Goal: Use online tool/utility: Utilize a website feature to perform a specific function

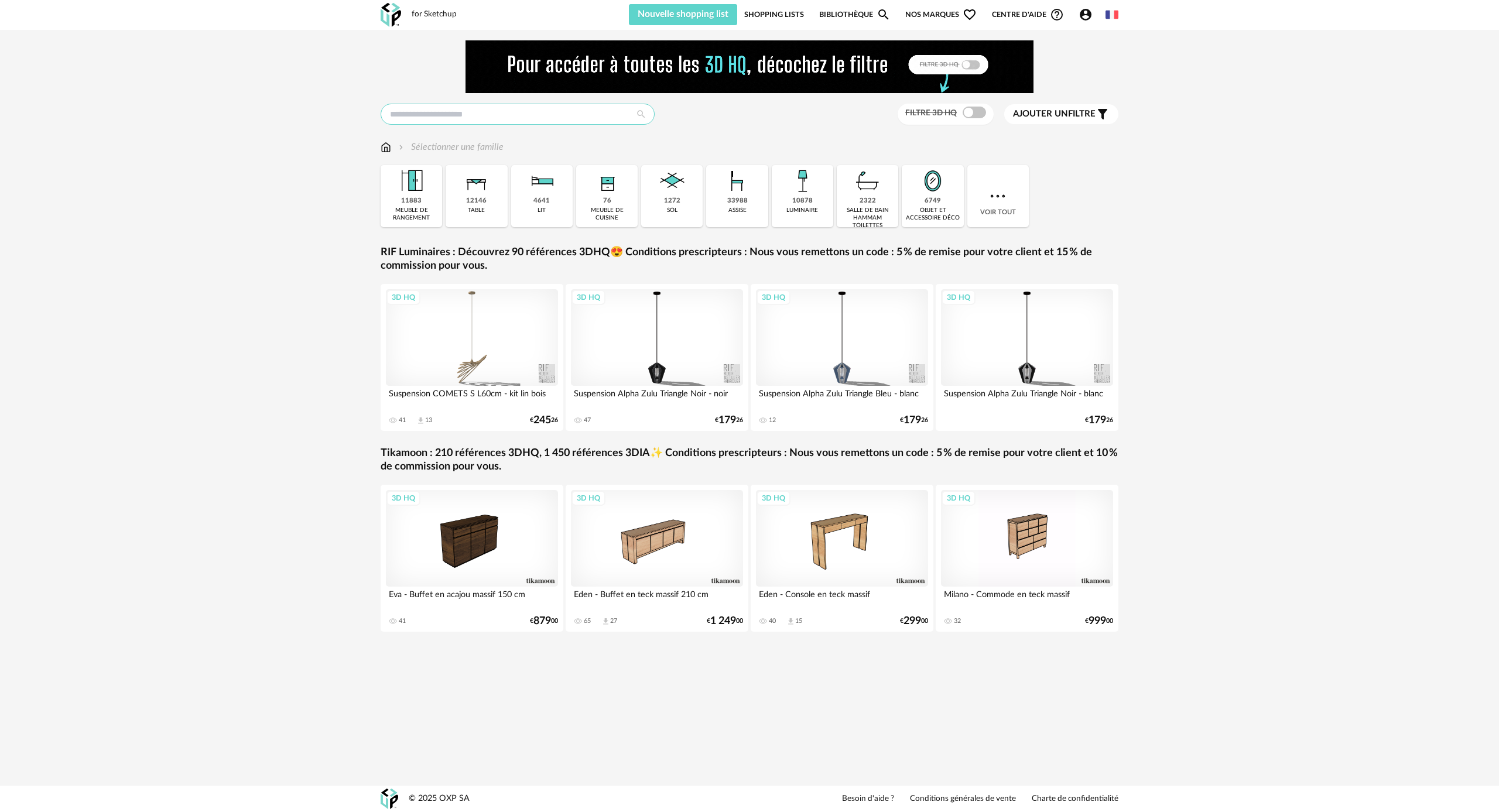
click at [456, 110] on input "text" at bounding box center [517, 114] width 274 height 21
type input "****"
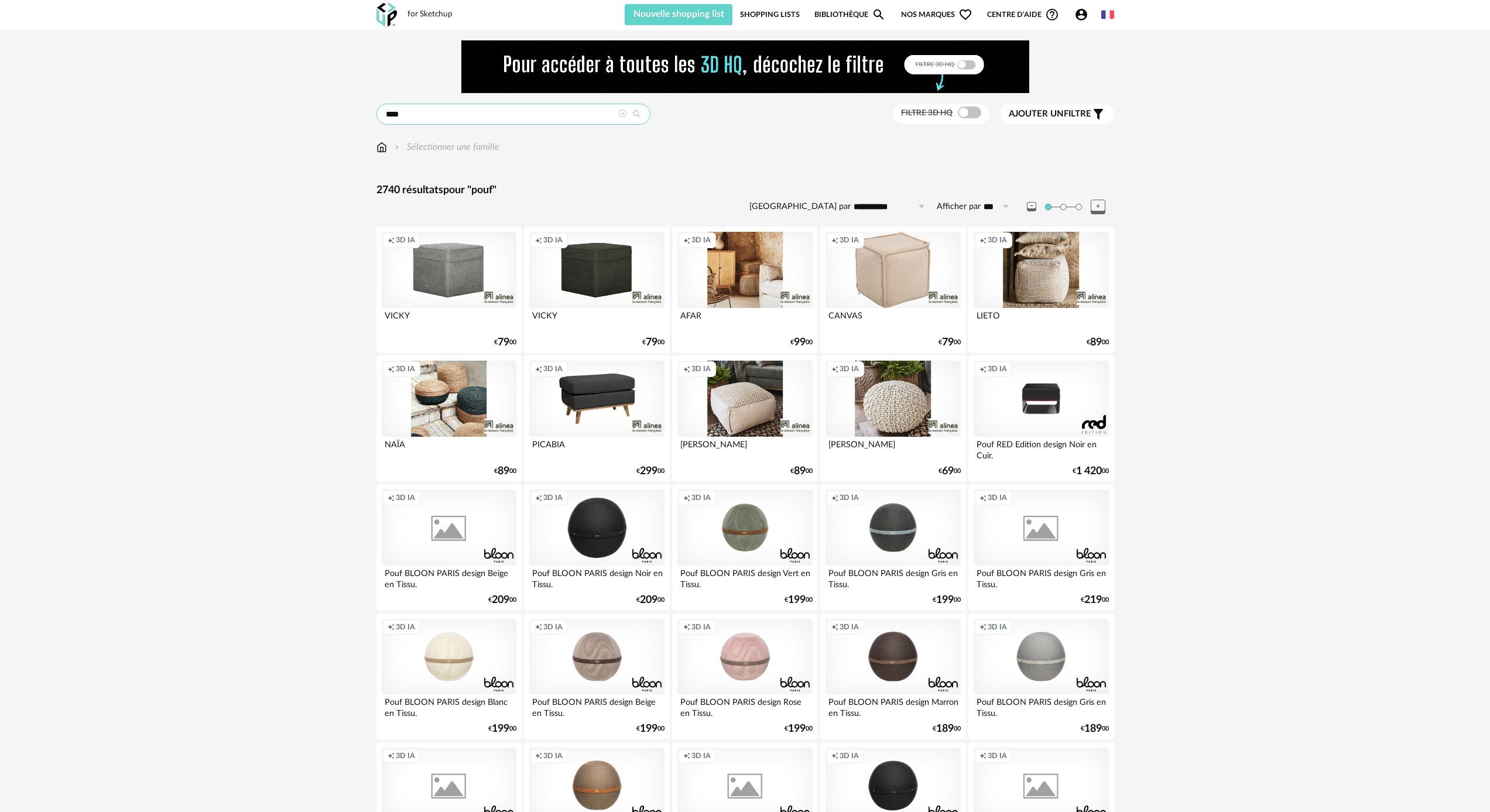
scroll to position [29, 0]
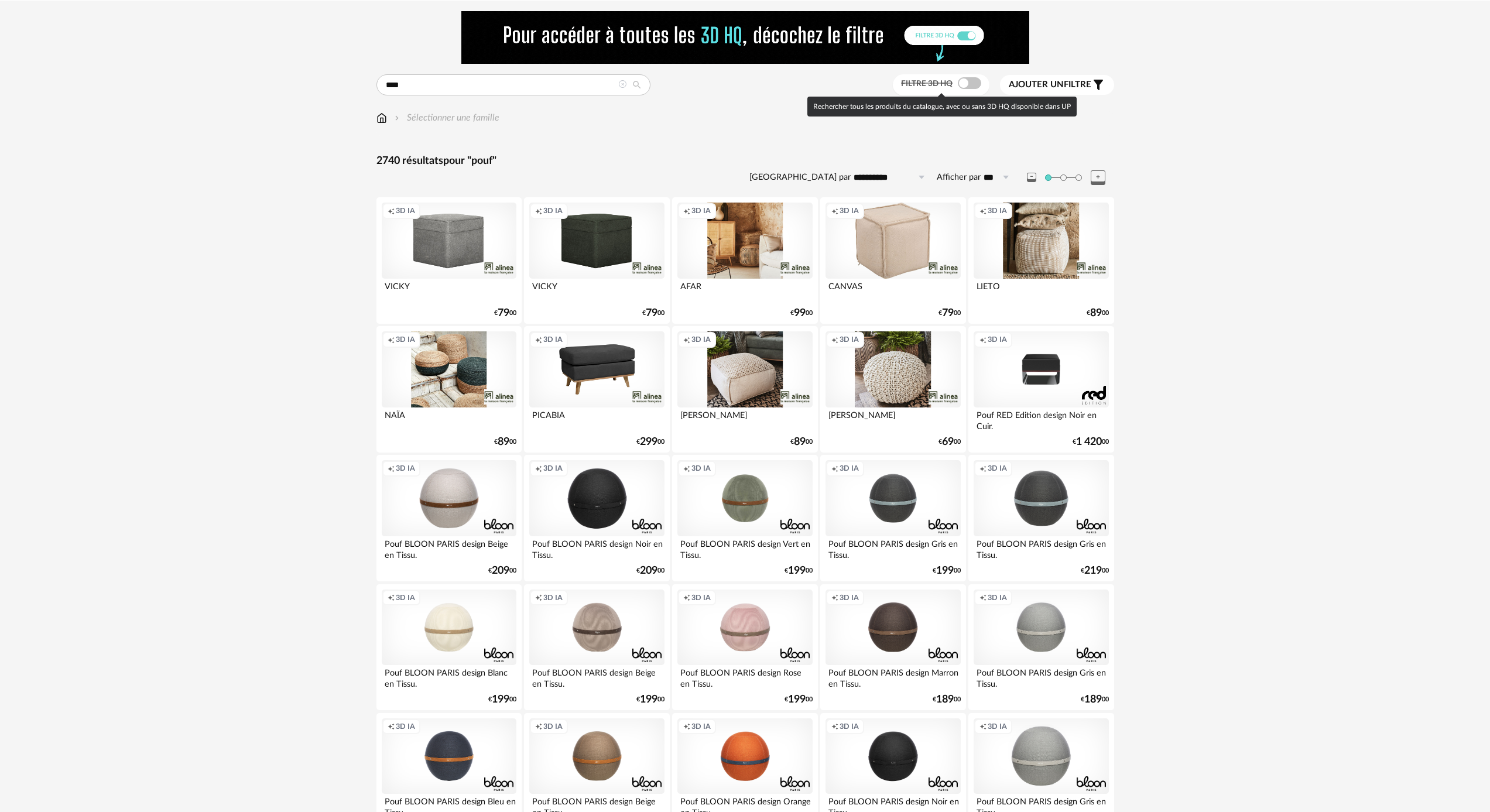
click at [969, 78] on label "Filtre 3D HQ" at bounding box center [942, 83] width 83 height 11
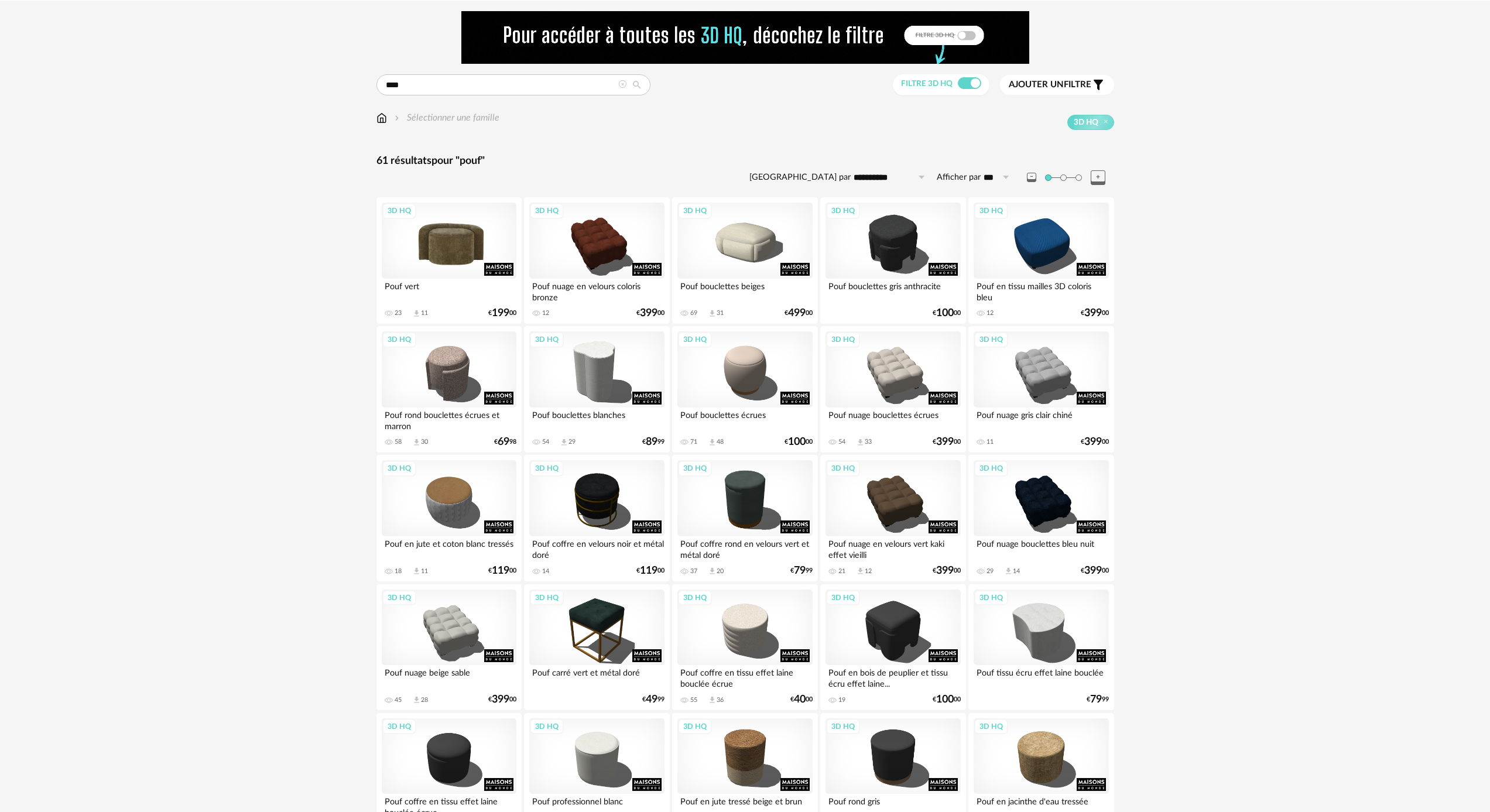
click at [469, 250] on div "3D HQ" at bounding box center [449, 240] width 135 height 76
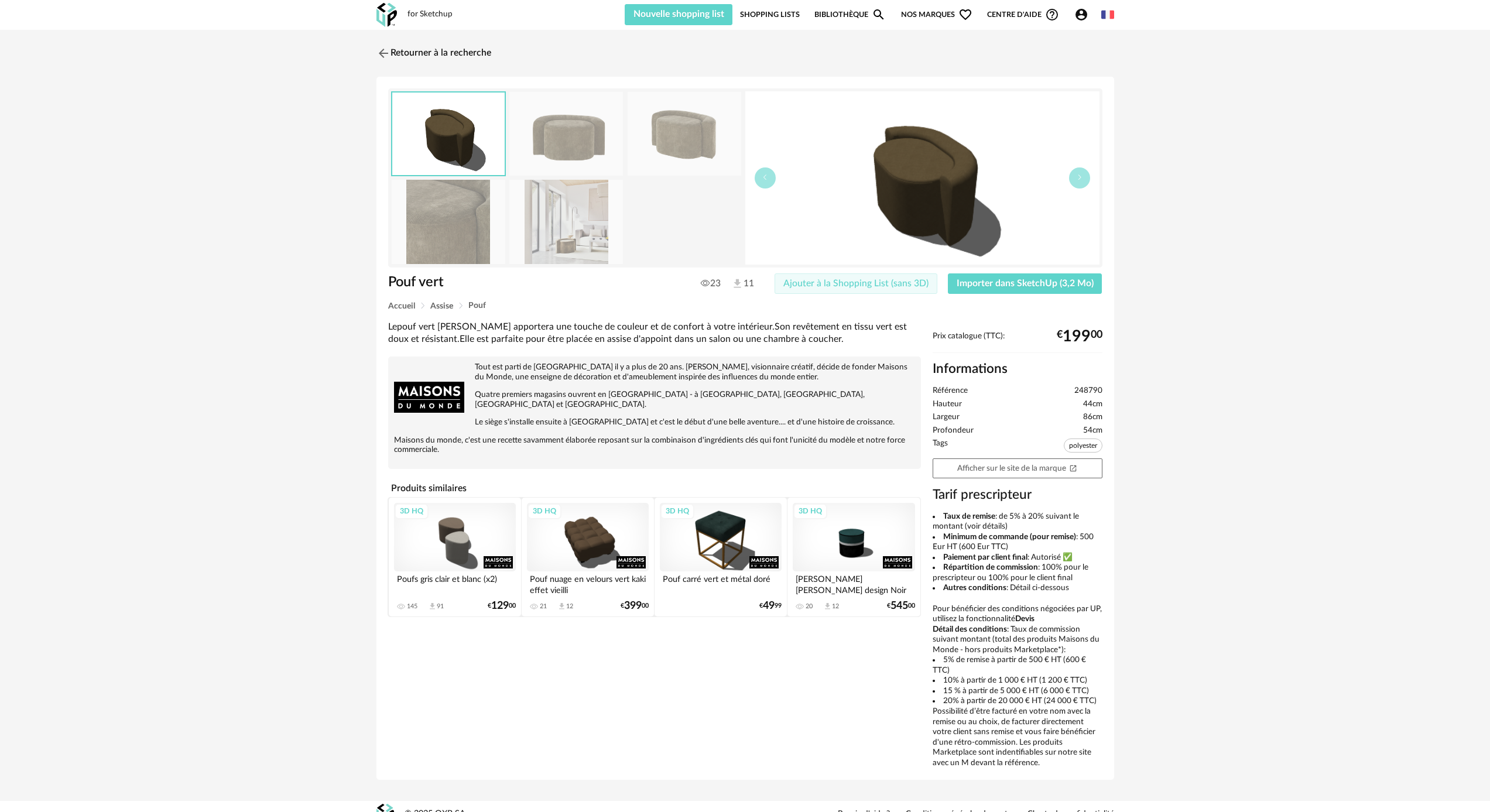
click at [891, 290] on button "Ajouter à la Shopping List (sans 3D)" at bounding box center [856, 284] width 162 height 21
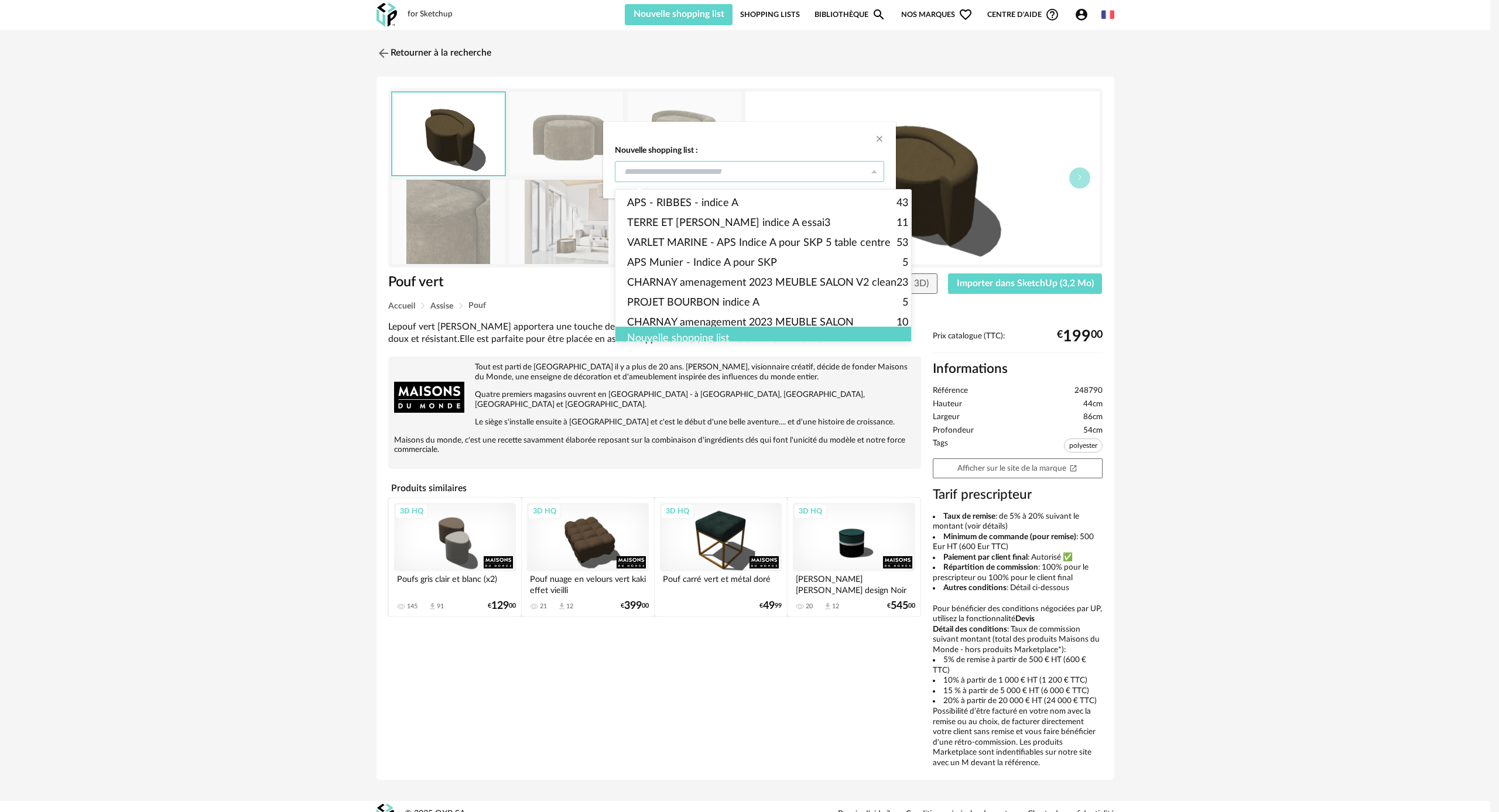
click at [687, 178] on input "dialog" at bounding box center [749, 171] width 269 height 21
click at [686, 201] on span "APS - RIBBES - indice A" at bounding box center [683, 203] width 111 height 20
type input "**********"
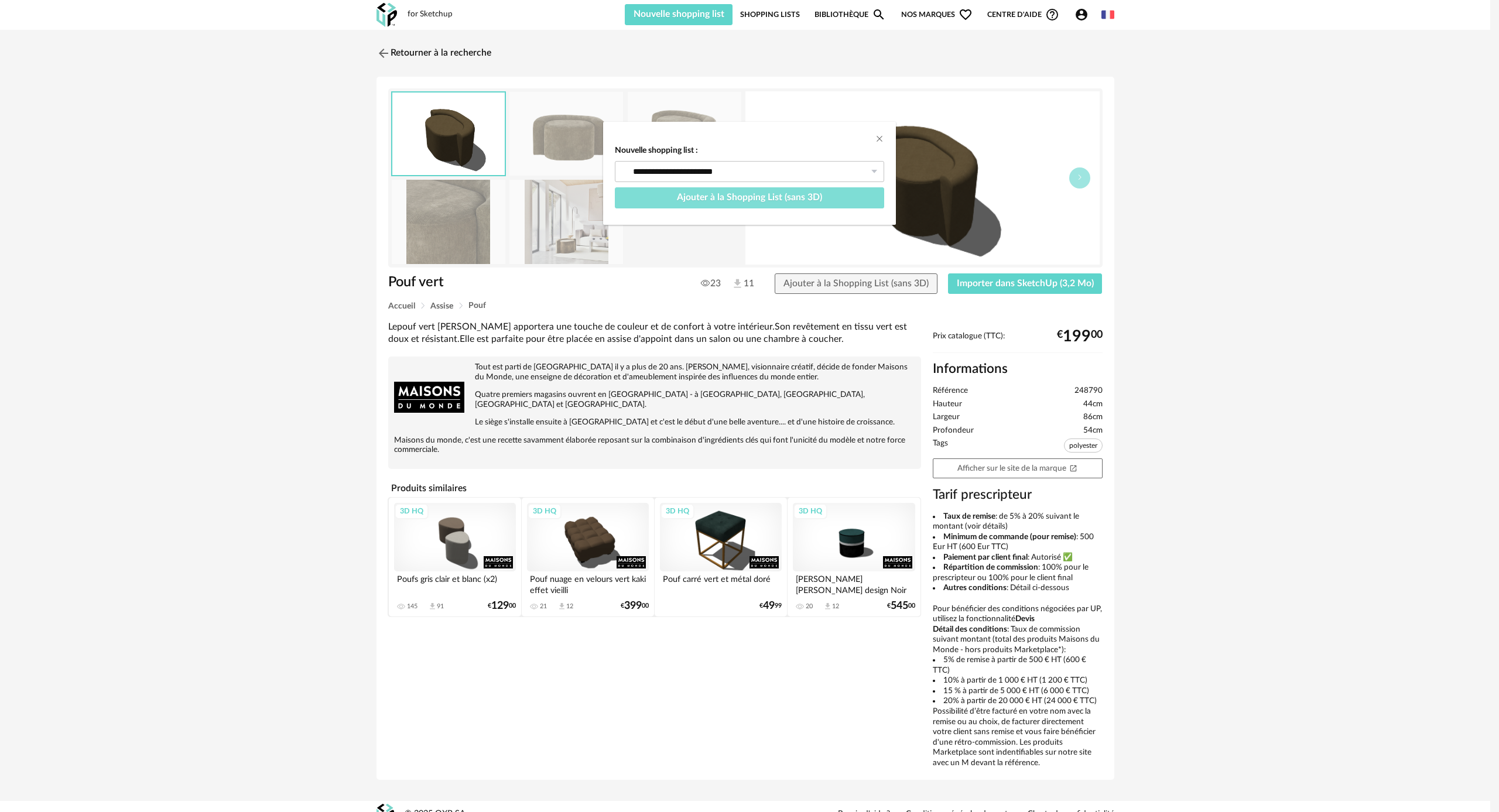
click at [692, 195] on span "Ajouter à la Shopping List (sans 3D)" at bounding box center [749, 197] width 145 height 9
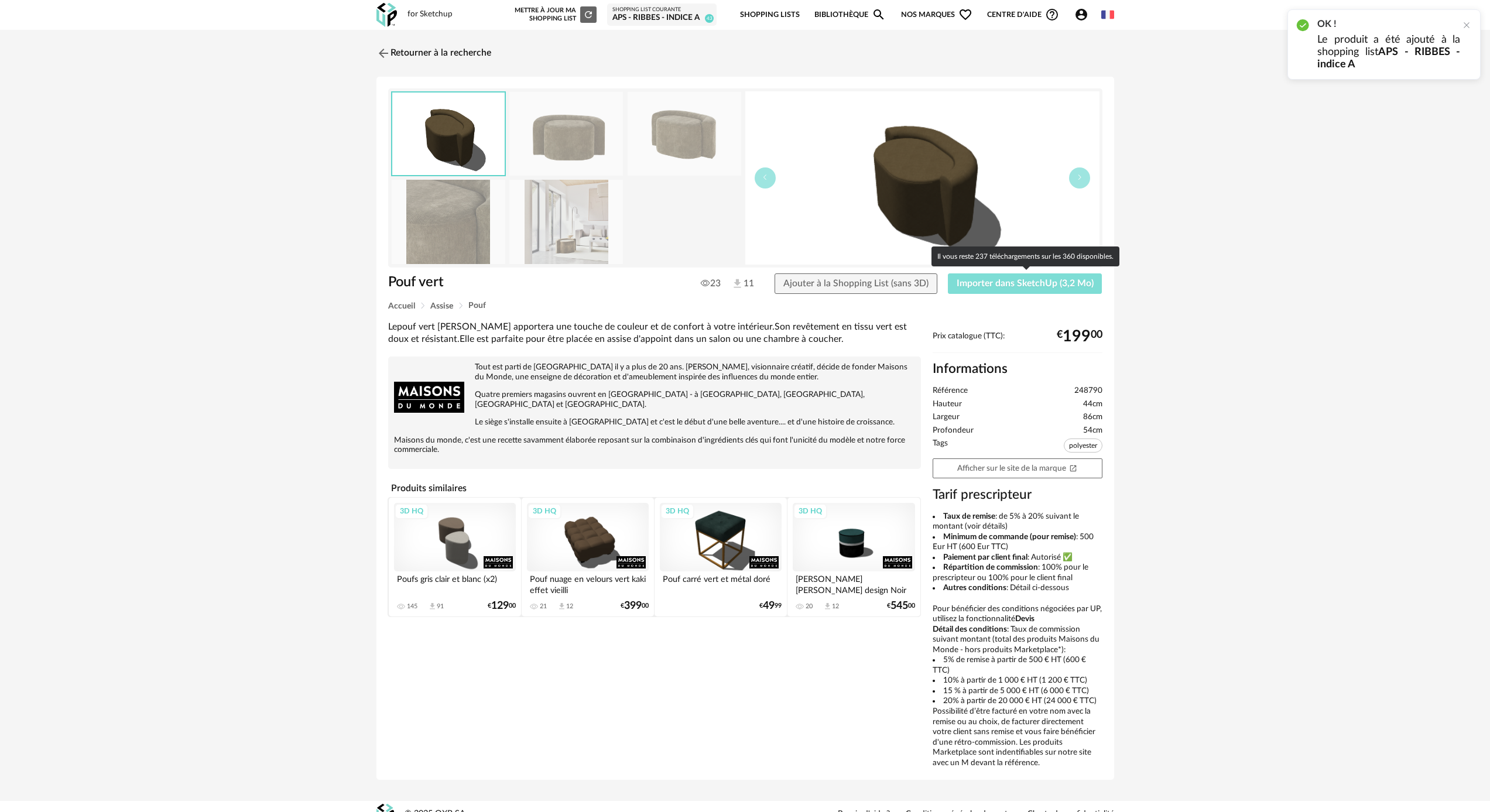
click at [1048, 287] on span "Importer dans SketchUp (3,2 Mo)" at bounding box center [1025, 283] width 137 height 9
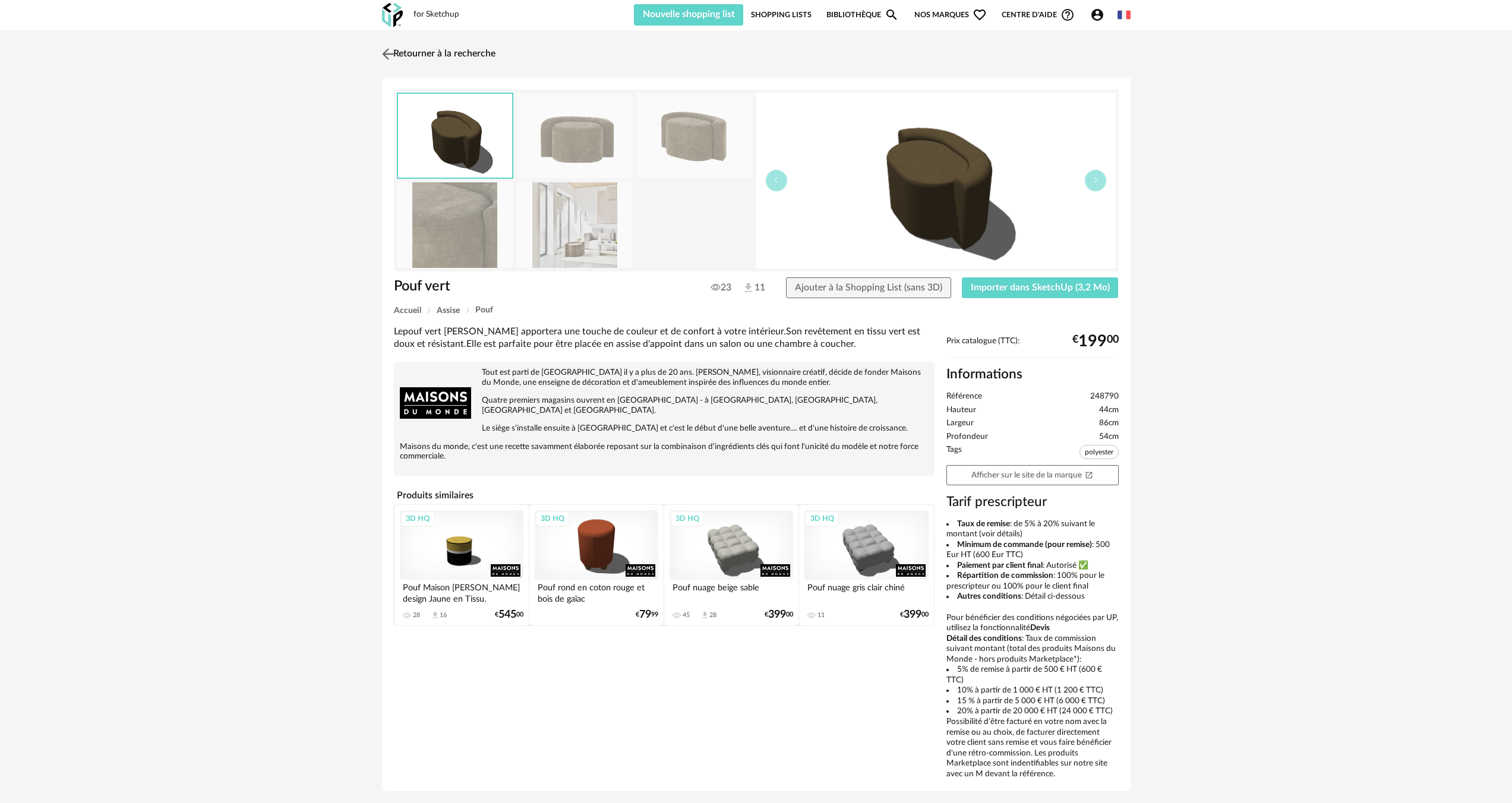
click at [387, 52] on img at bounding box center [388, 53] width 18 height 18
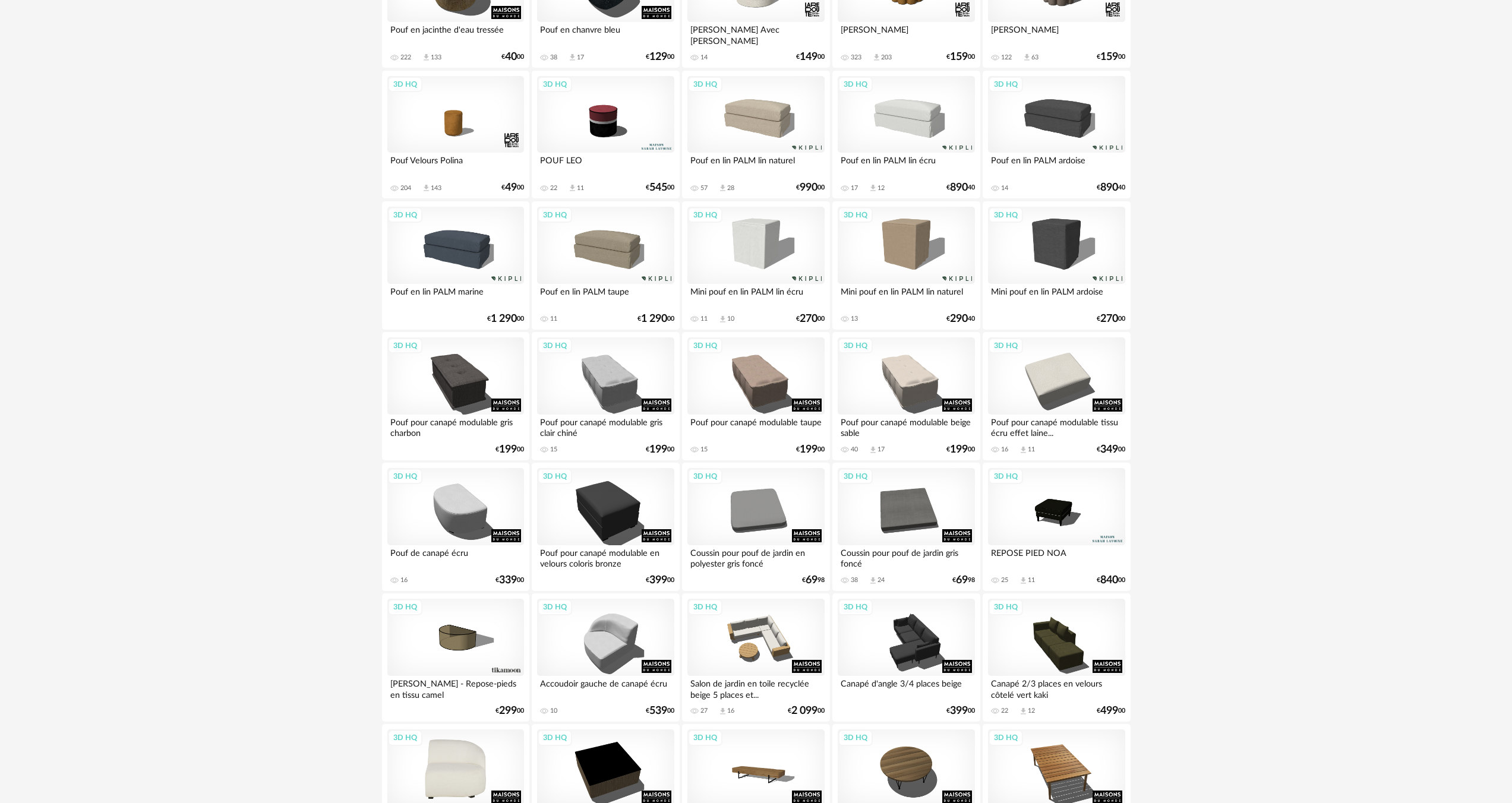
scroll to position [812, 0]
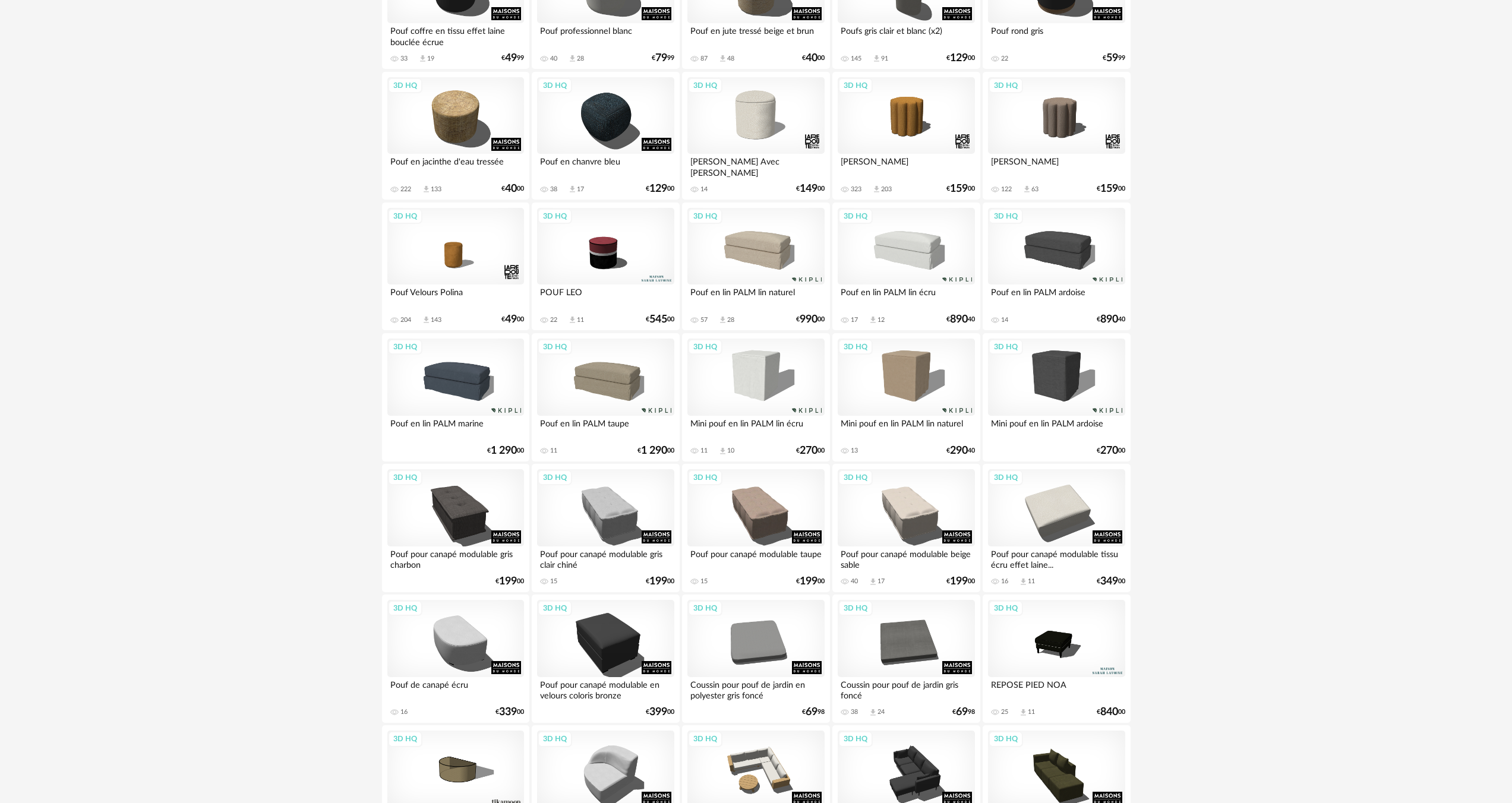
click at [762, 263] on div "3D HQ" at bounding box center [756, 246] width 137 height 77
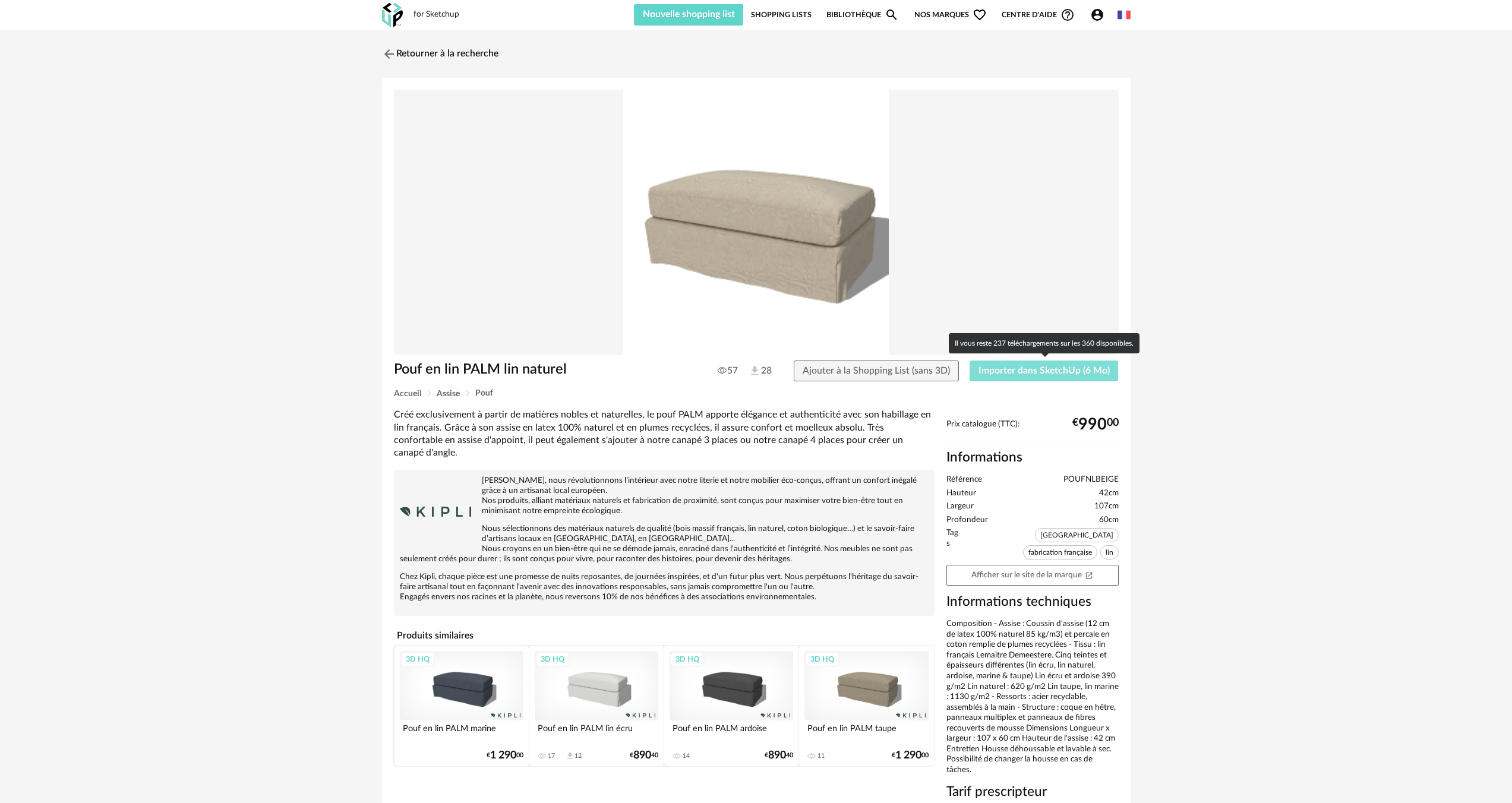
click at [1015, 372] on span "Importer dans SketchUp (6 Mo)" at bounding box center [1044, 371] width 131 height 9
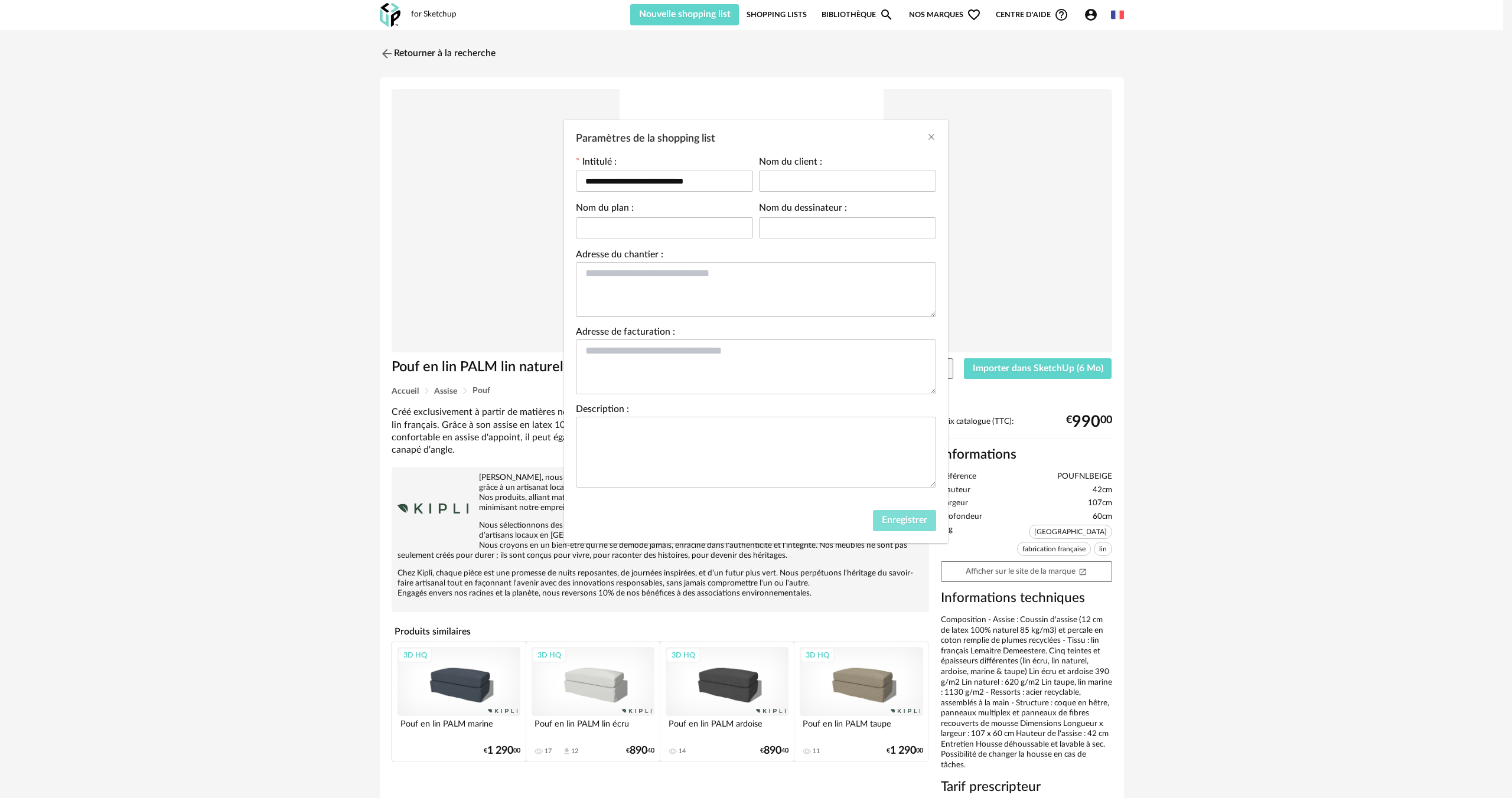
click at [896, 524] on span "Enregistrer" at bounding box center [904, 520] width 46 height 9
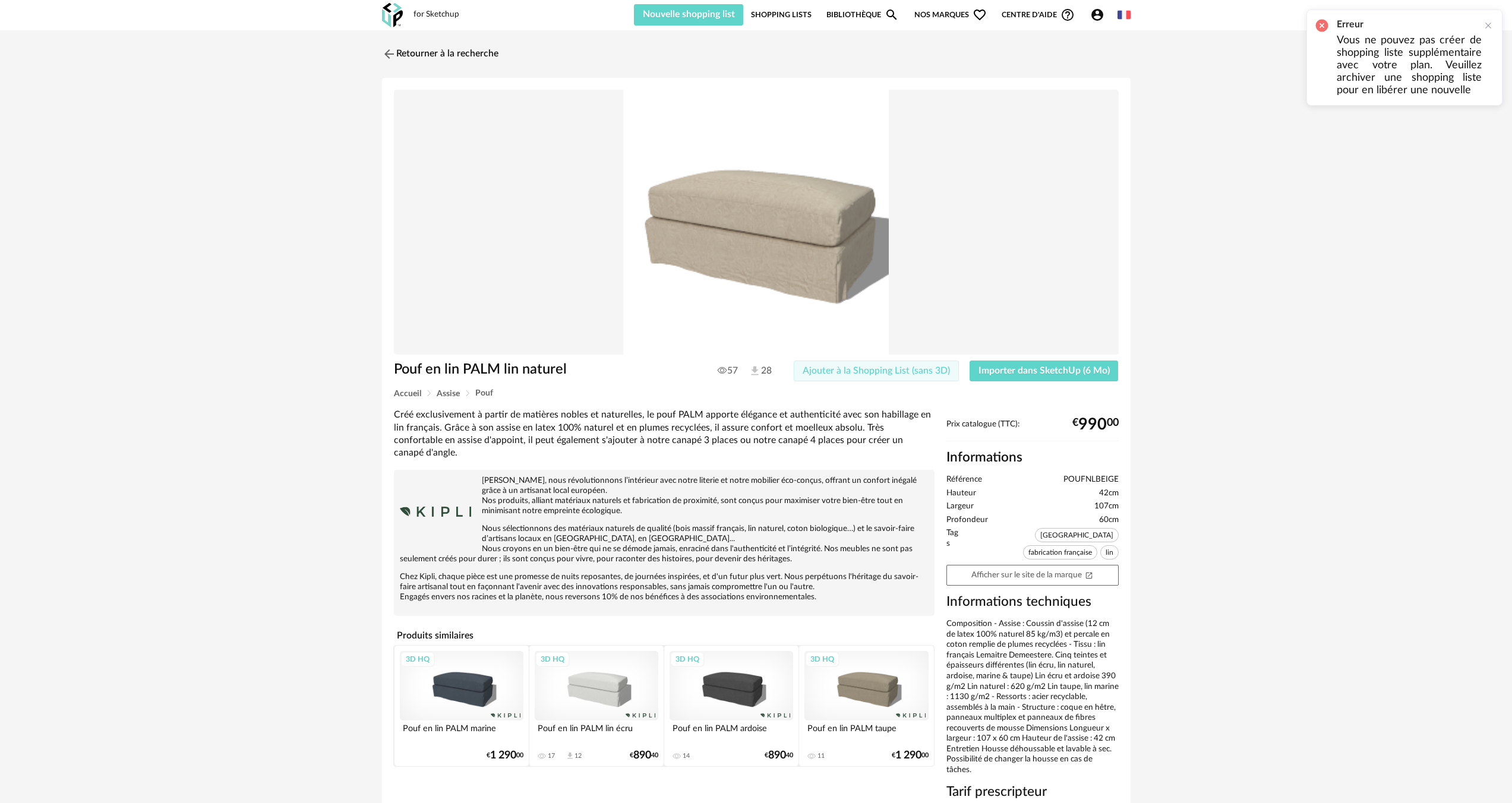
click at [931, 376] on span "Ajouter à la Shopping List (sans 3D)" at bounding box center [876, 371] width 147 height 9
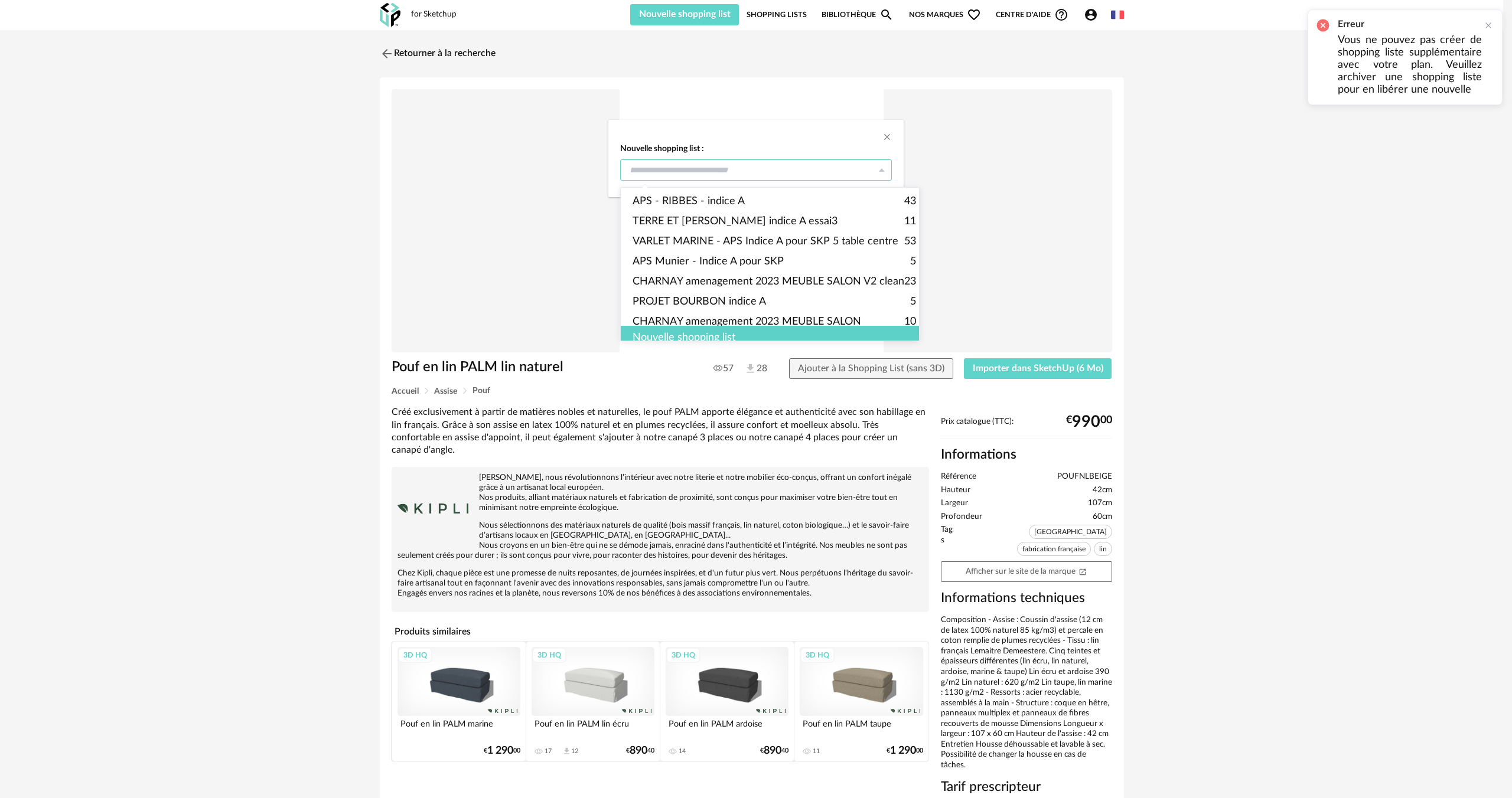
click at [775, 174] on input "dialog" at bounding box center [756, 170] width 272 height 21
click at [741, 202] on span "APS - RIBBES - indice A" at bounding box center [689, 201] width 112 height 20
type input "**********"
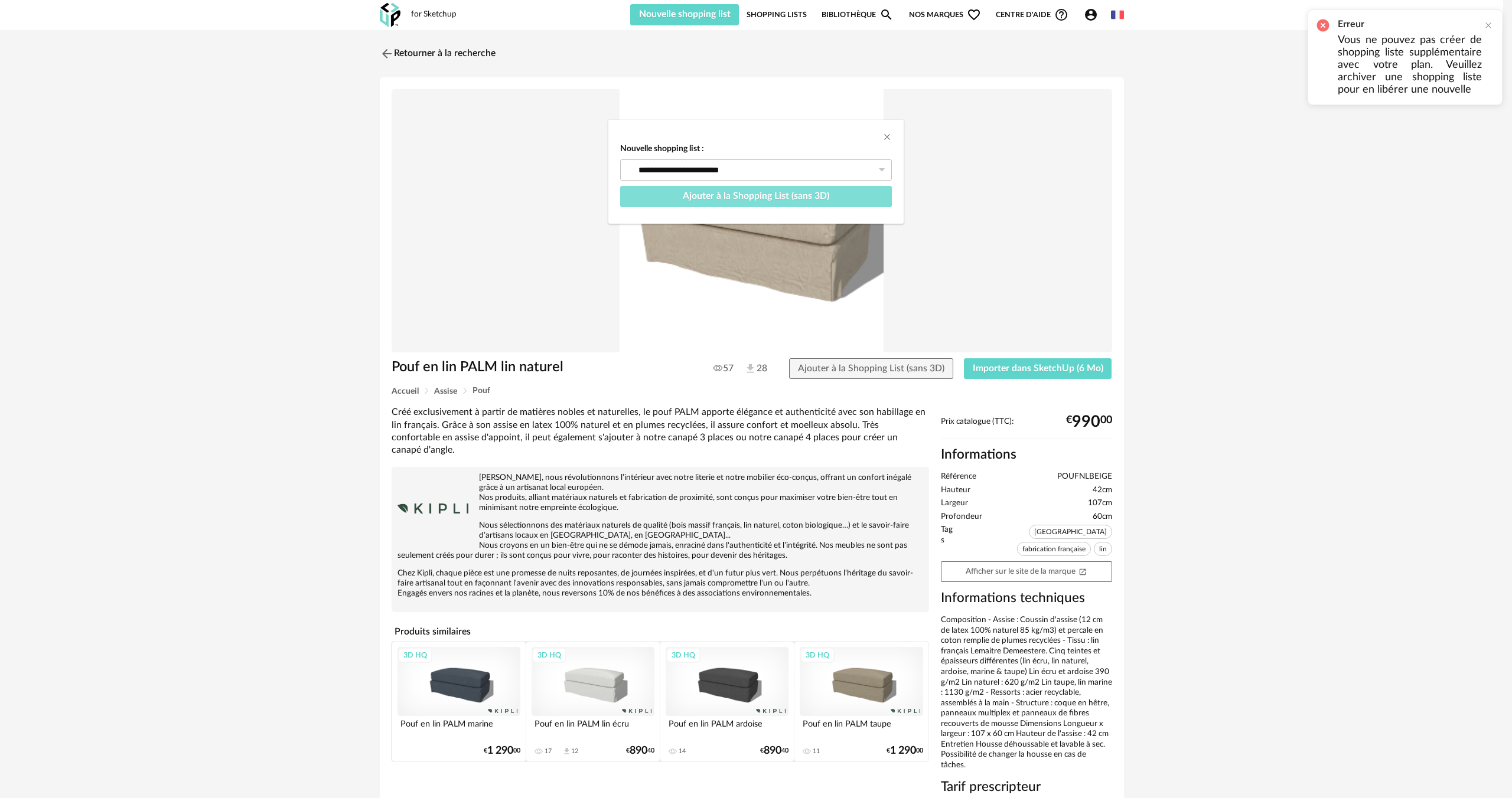
click at [801, 206] on button "Ajouter à la Shopping List (sans 3D)" at bounding box center [756, 196] width 272 height 21
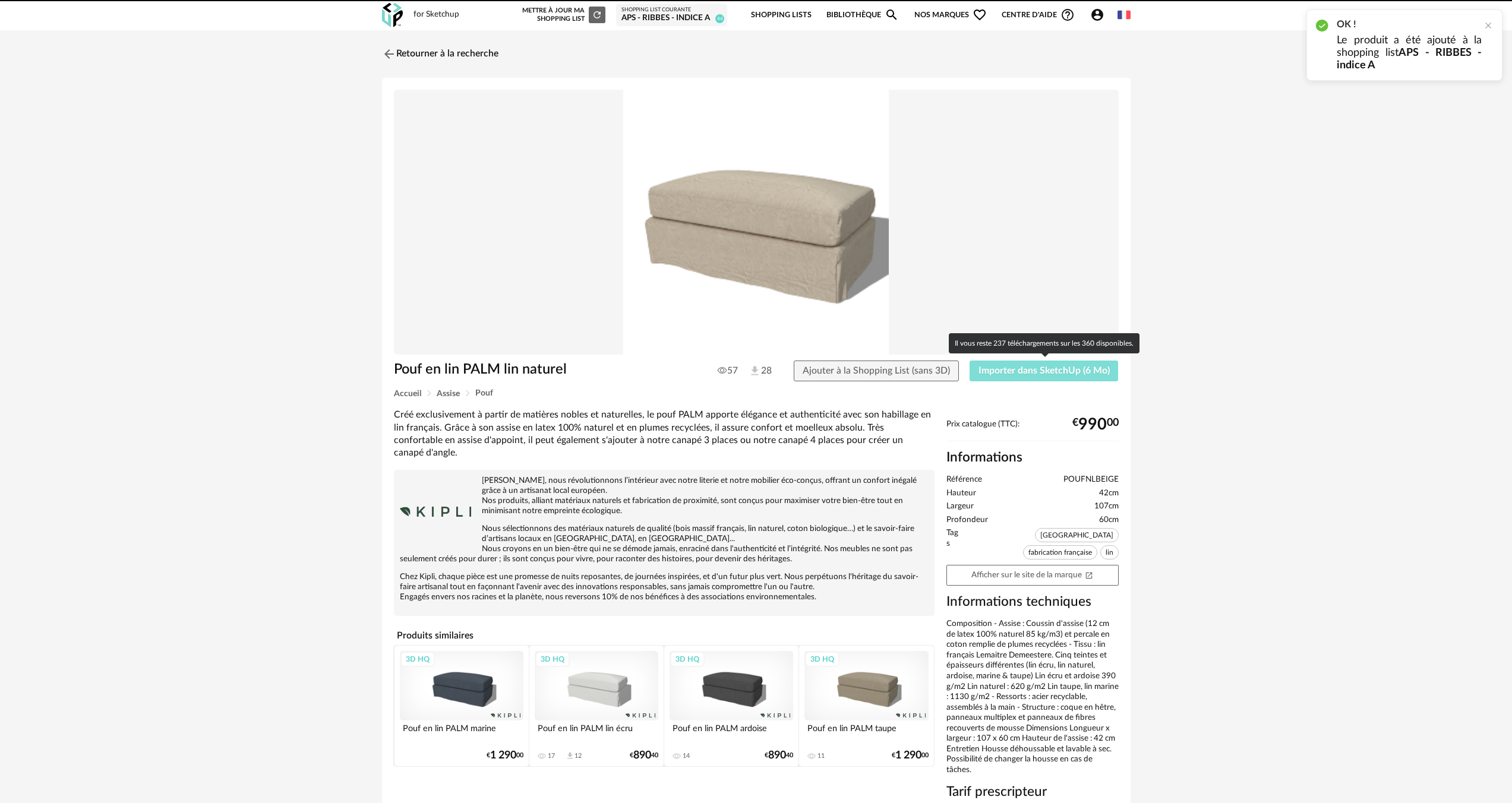
click at [997, 372] on span "Importer dans SketchUp (6 Mo)" at bounding box center [1044, 371] width 131 height 9
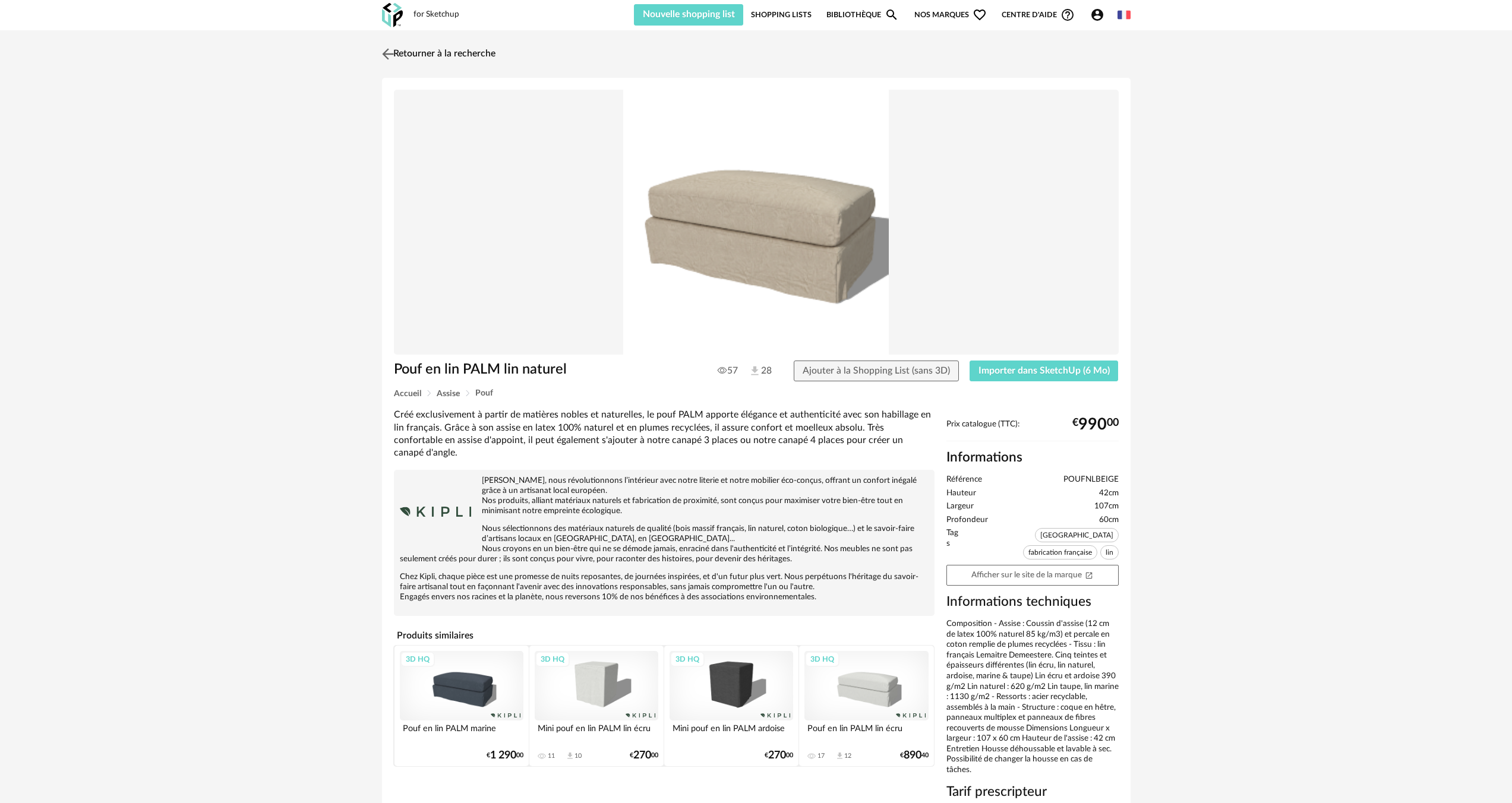
click at [385, 50] on img at bounding box center [388, 53] width 18 height 18
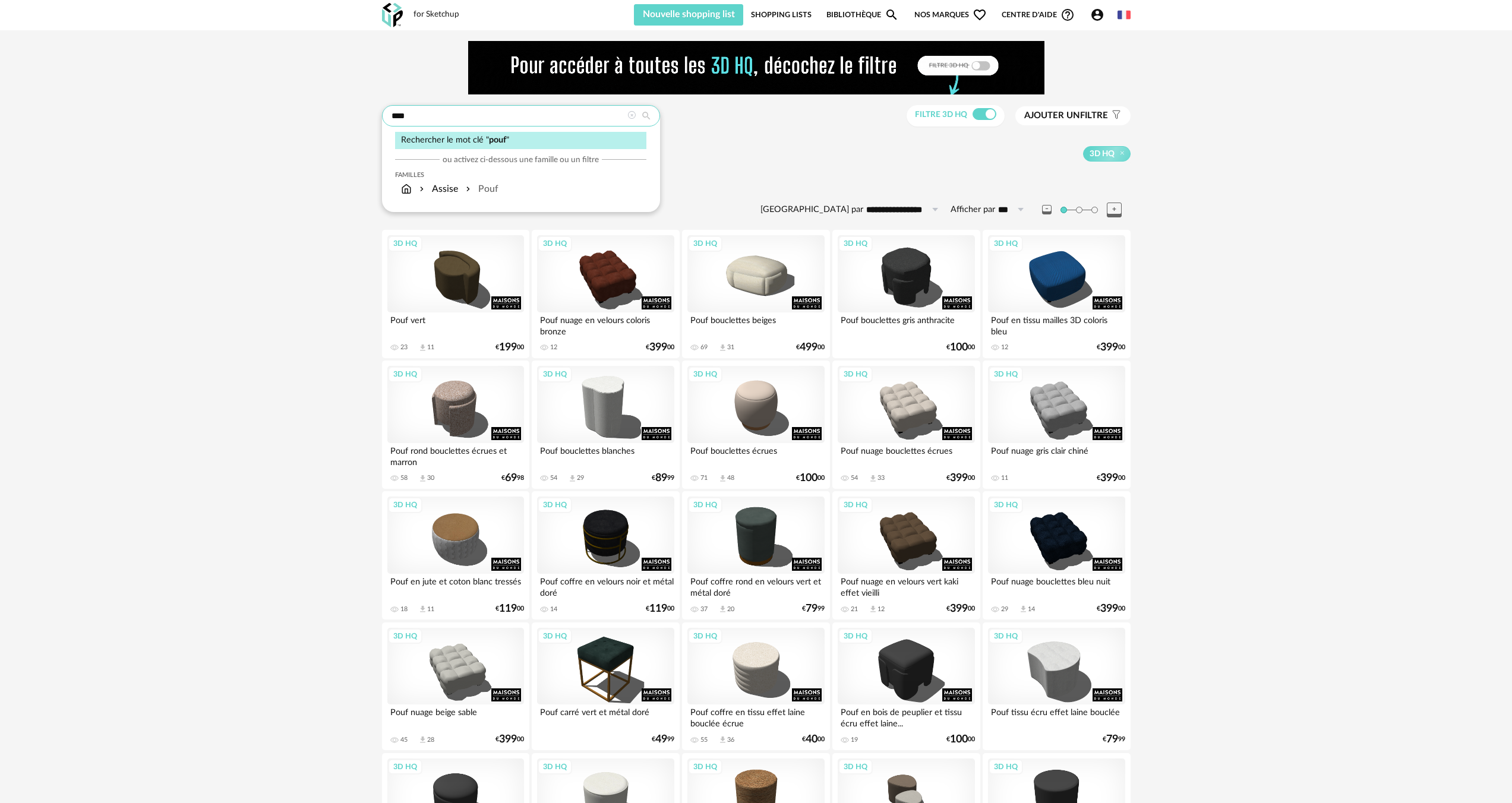
drag, startPoint x: 457, startPoint y: 110, endPoint x: 344, endPoint y: 109, distance: 113.0
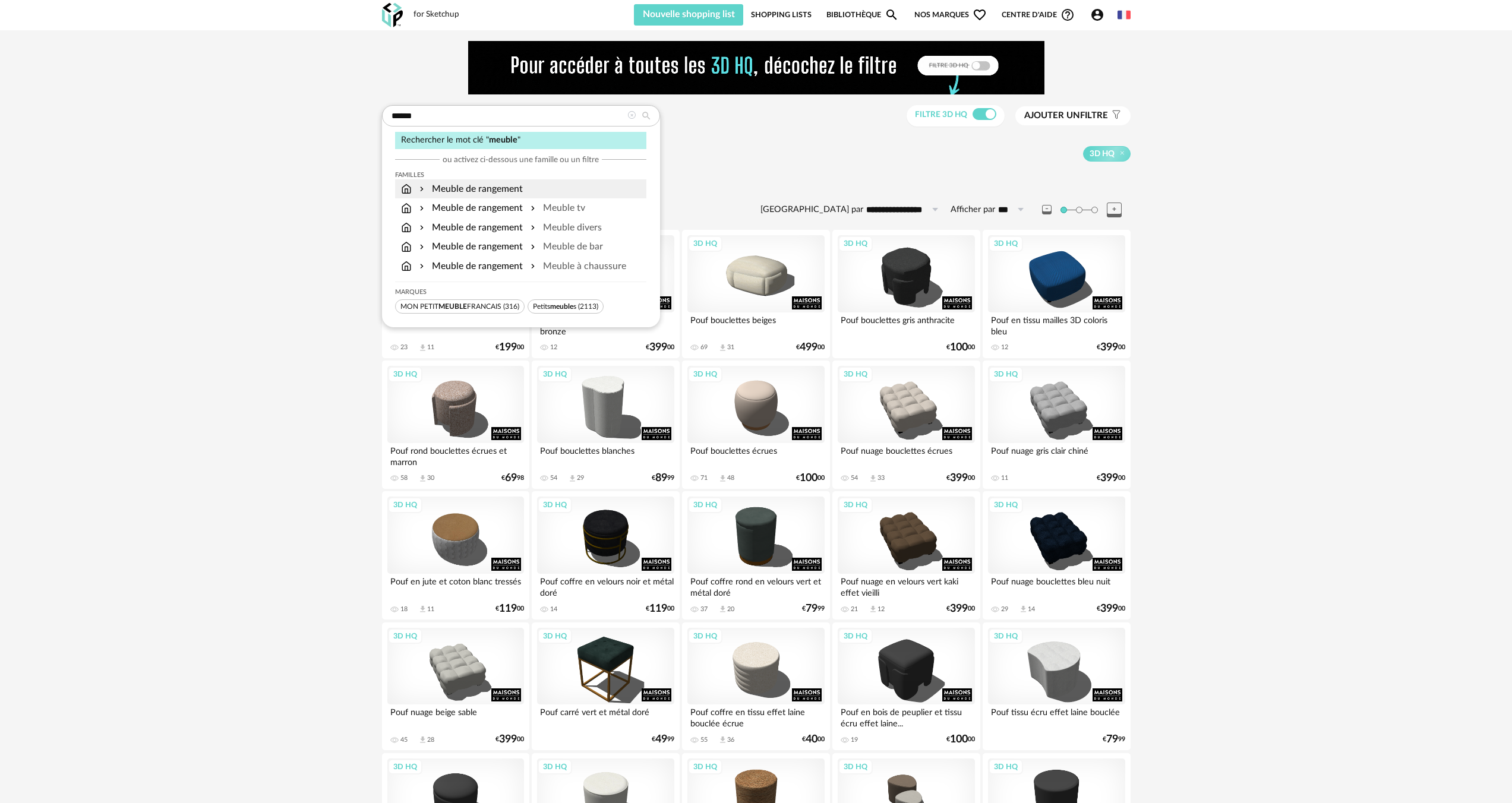
click at [461, 192] on div "Meuble de rangement" at bounding box center [469, 189] width 106 height 14
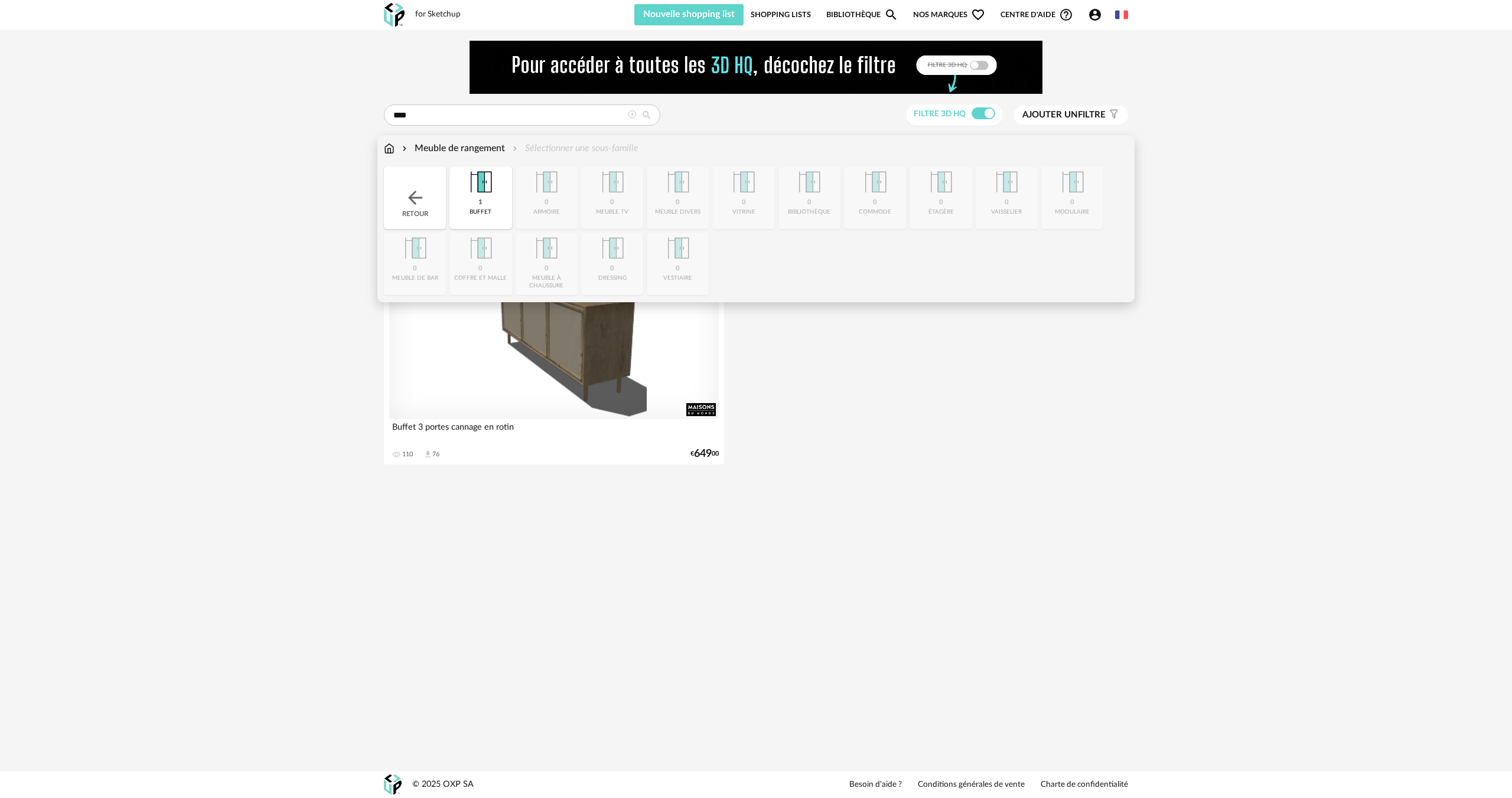
click at [442, 150] on div "Meuble de rangement" at bounding box center [452, 149] width 105 height 14
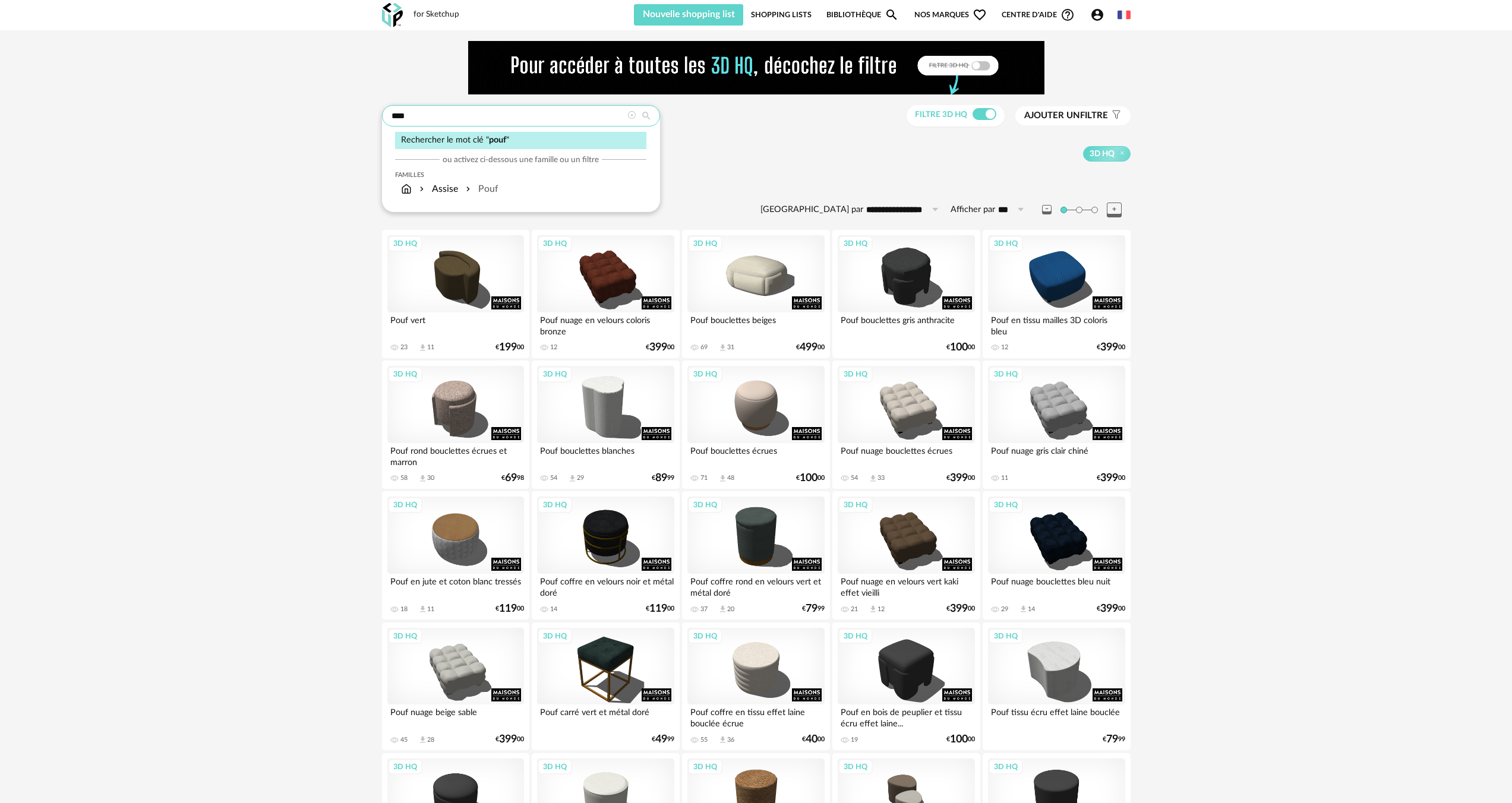
drag, startPoint x: 481, startPoint y: 119, endPoint x: 326, endPoint y: 106, distance: 155.5
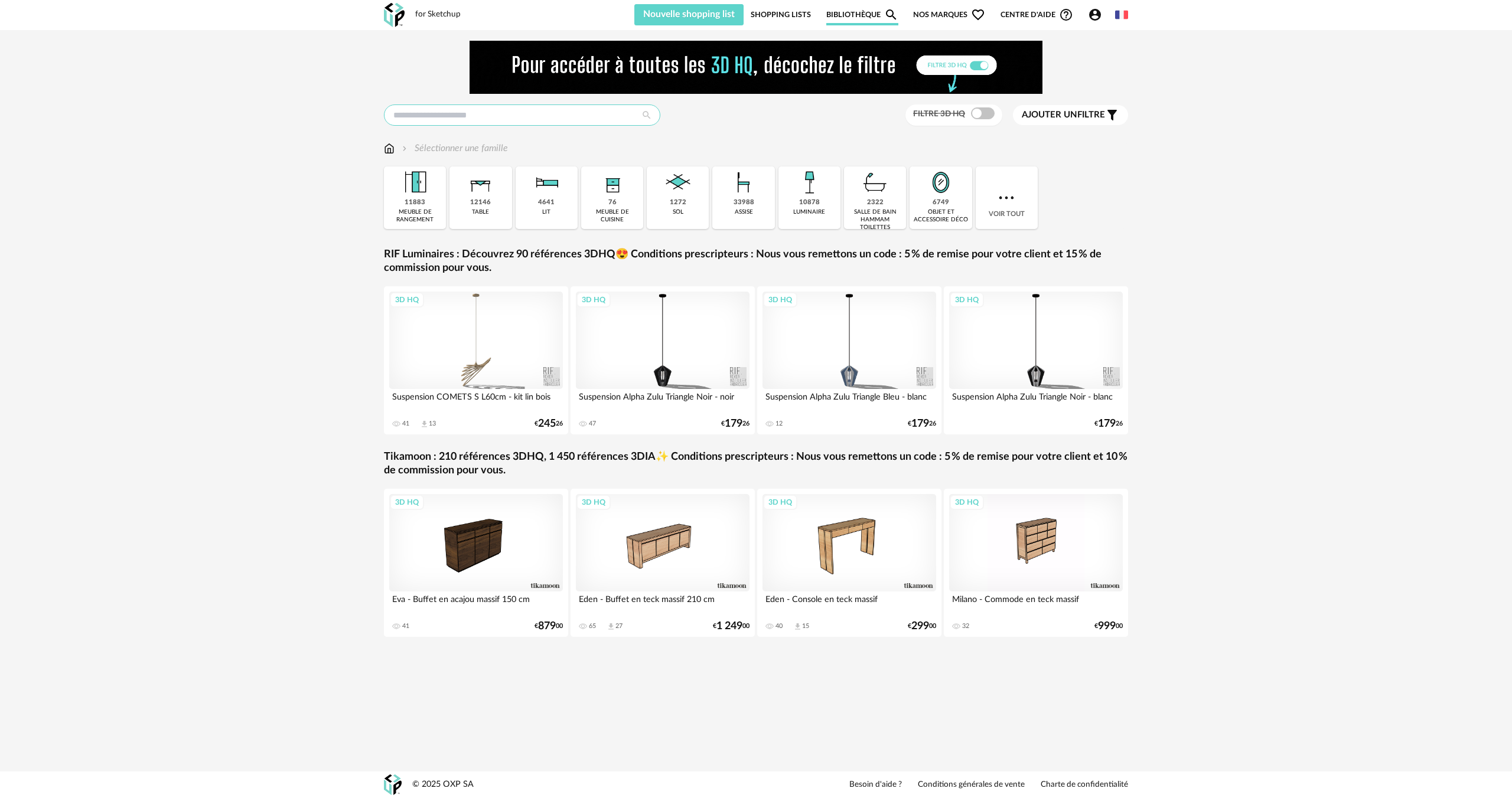
click at [417, 116] on input "text" at bounding box center [522, 115] width 276 height 21
type input "**********"
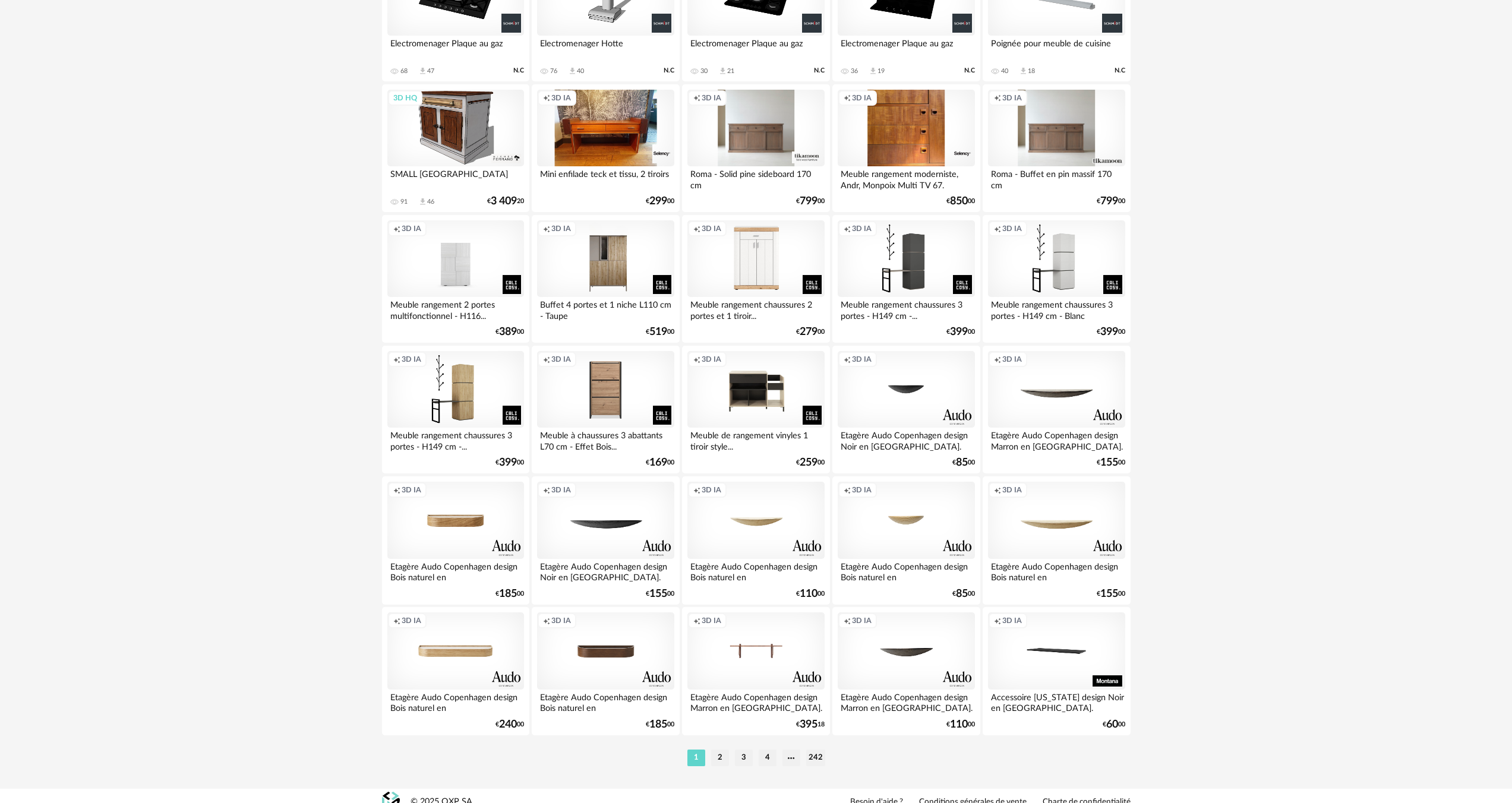
scroll to position [2129, 0]
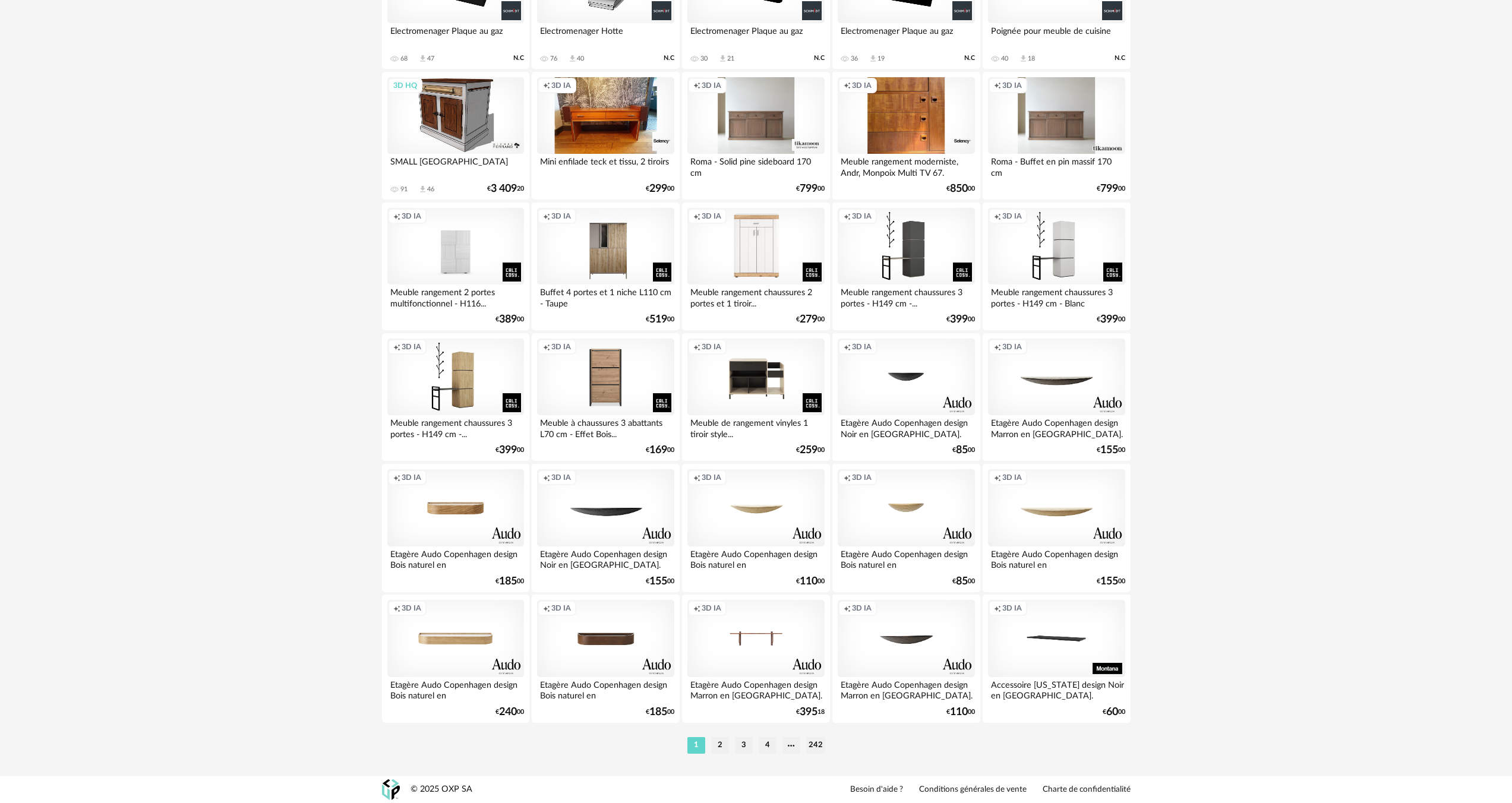
click at [443, 642] on div "Creation icon 3D IA" at bounding box center [456, 638] width 137 height 77
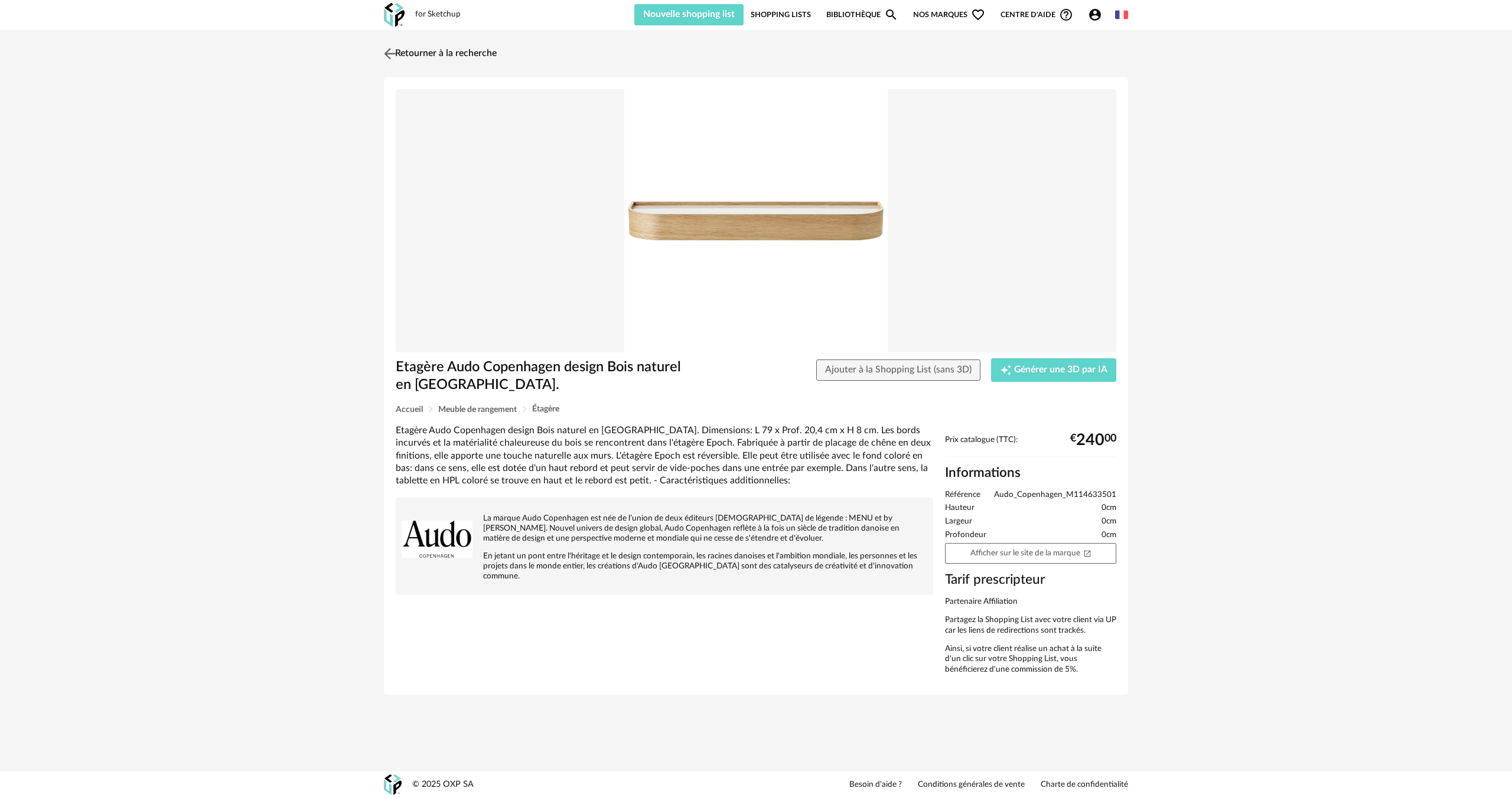
click at [392, 54] on img at bounding box center [390, 53] width 17 height 17
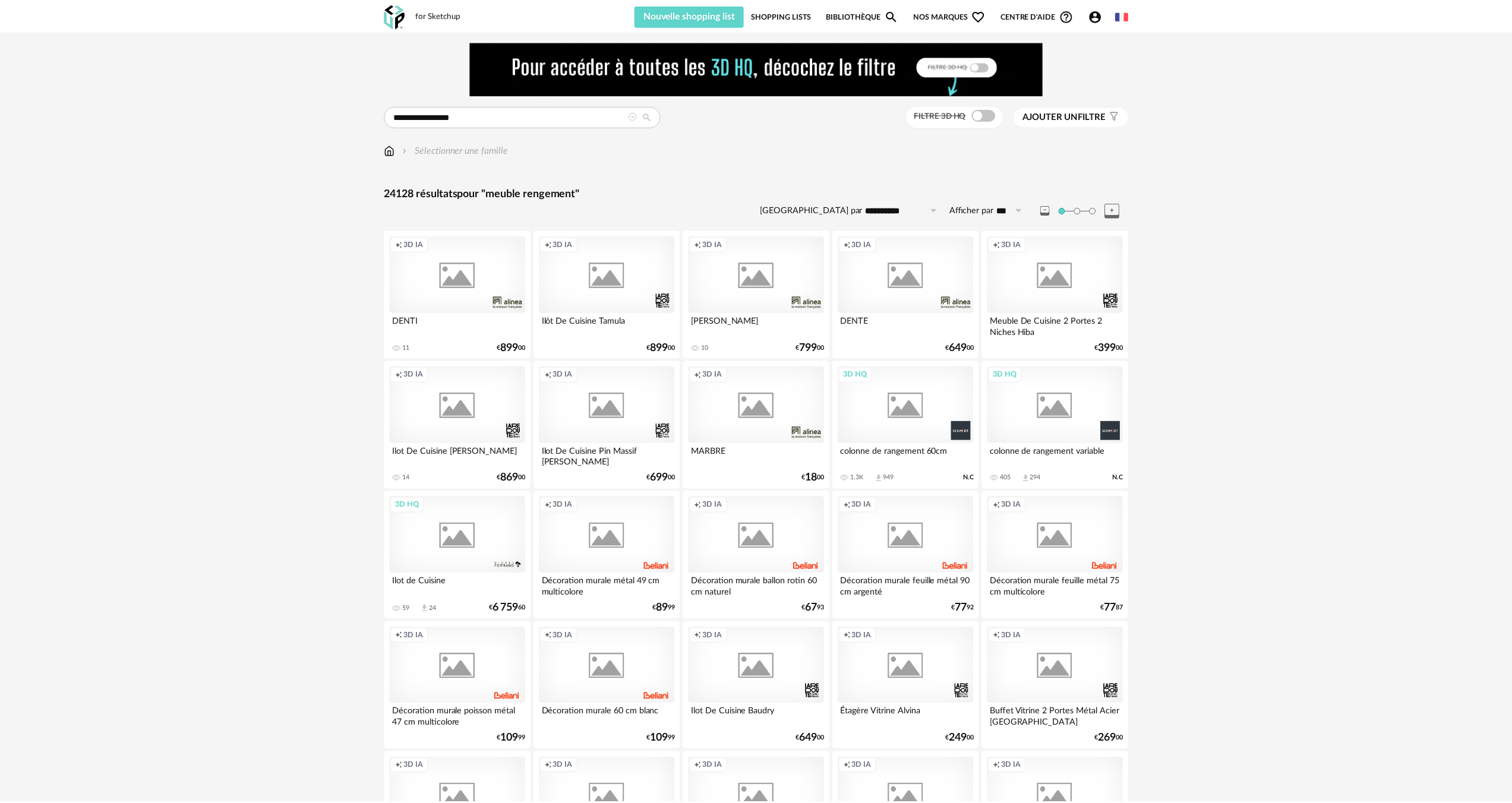
scroll to position [2129, 0]
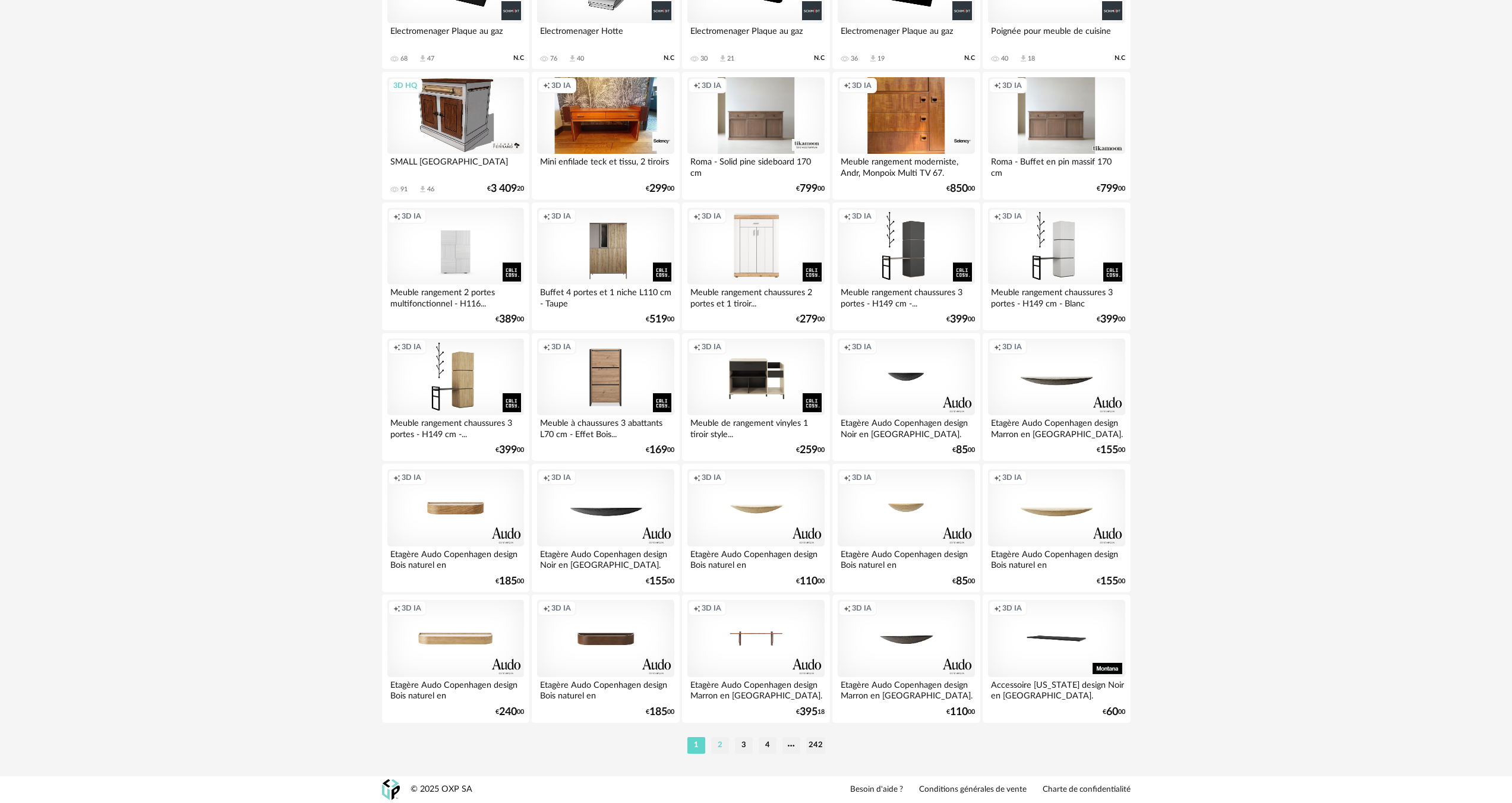
click at [721, 747] on li "2" at bounding box center [720, 746] width 18 height 17
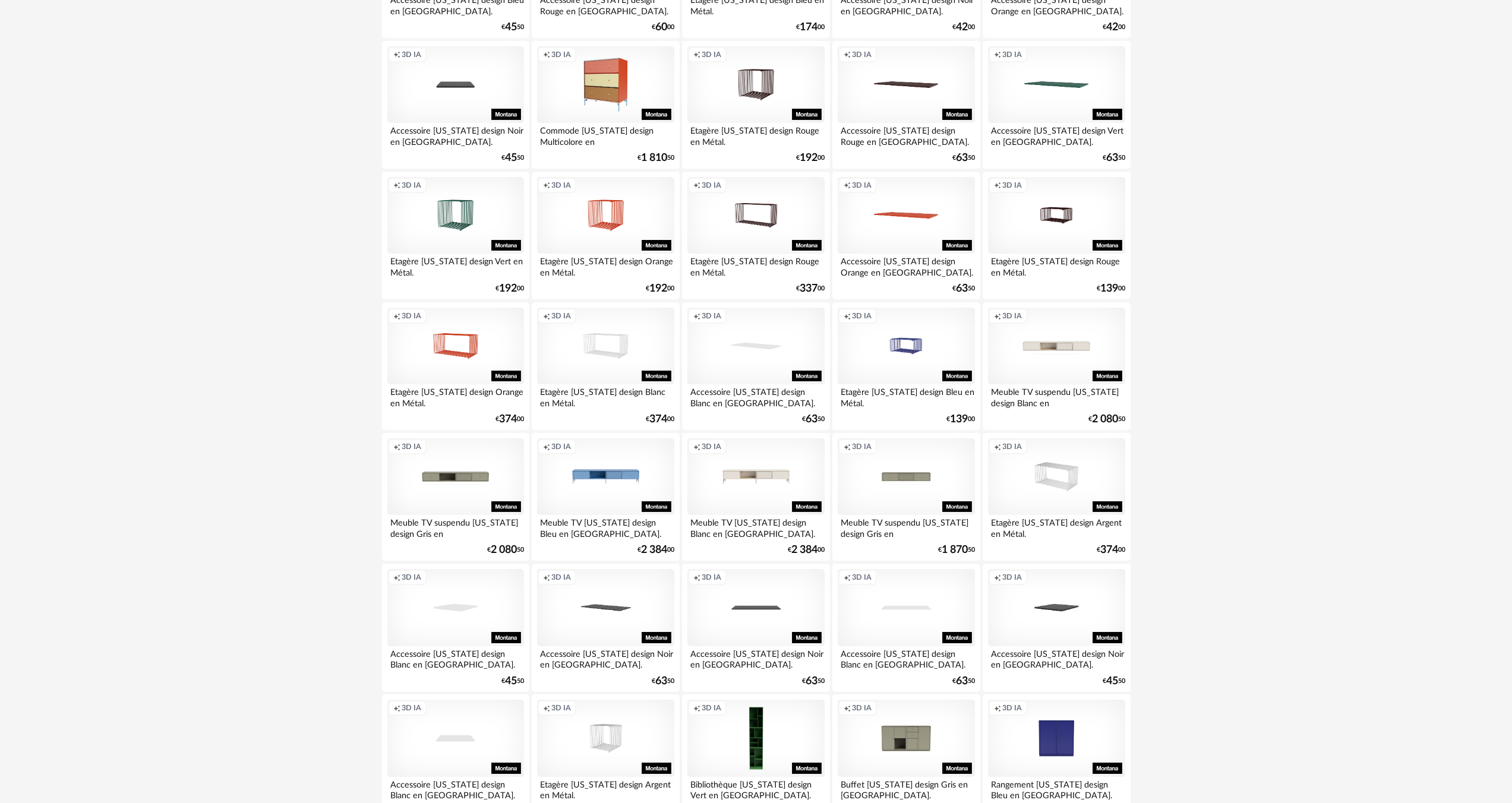
scroll to position [2129, 0]
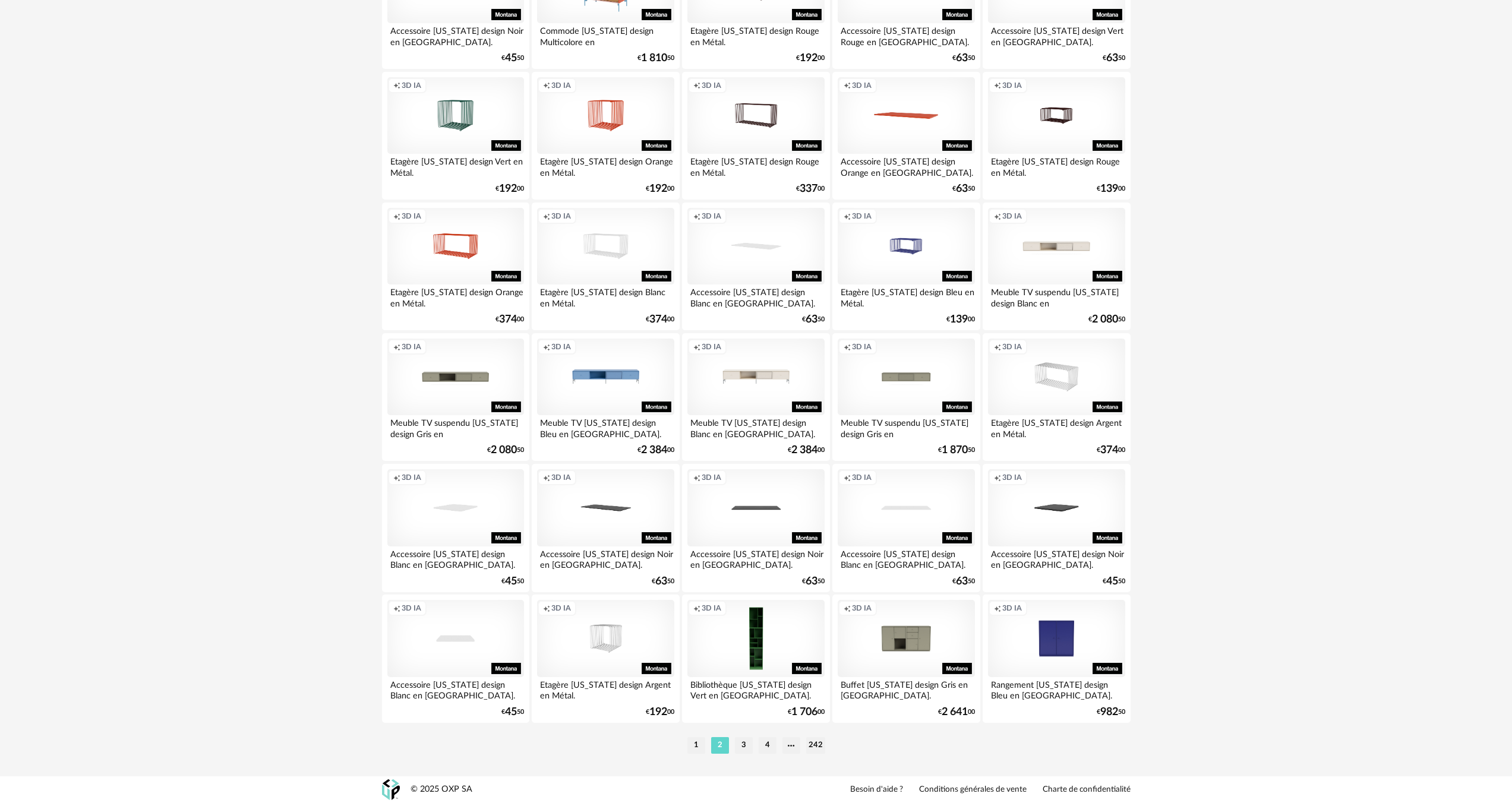
click at [742, 741] on li "3" at bounding box center [743, 746] width 18 height 17
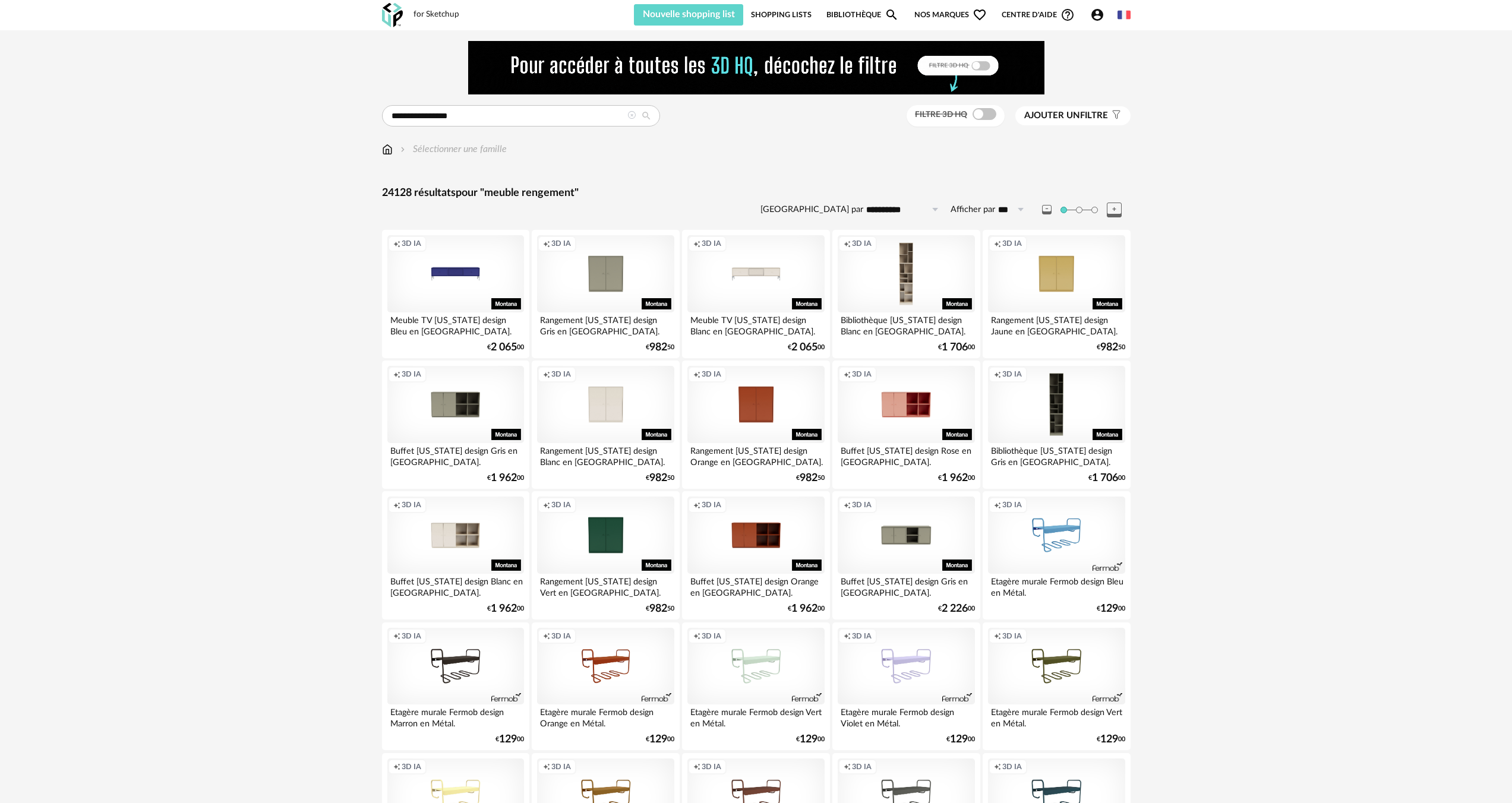
click at [611, 285] on div "Creation icon 3D IA" at bounding box center [605, 273] width 137 height 77
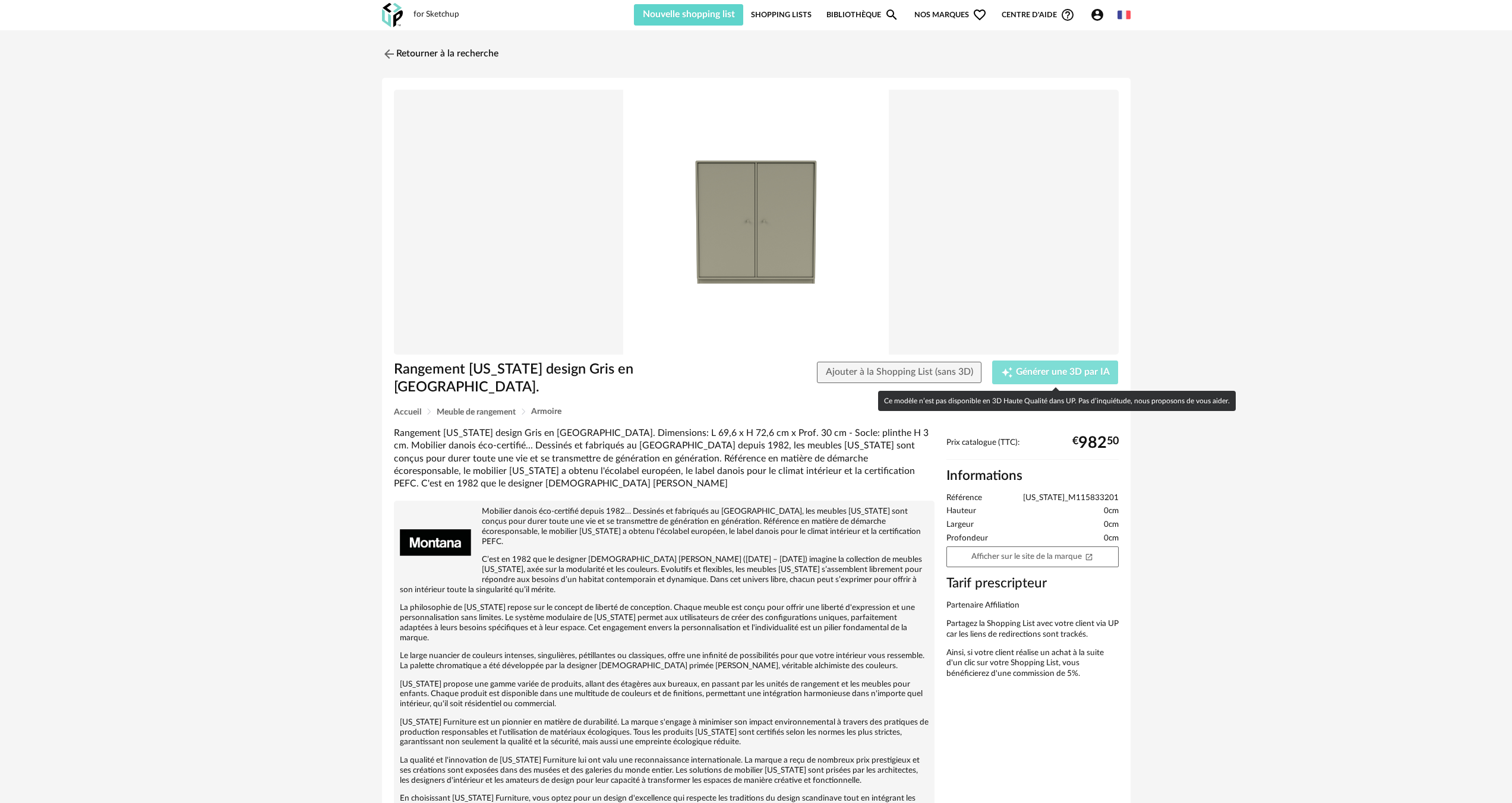
click at [1028, 374] on span "Générer une 3D par IA" at bounding box center [1062, 372] width 94 height 9
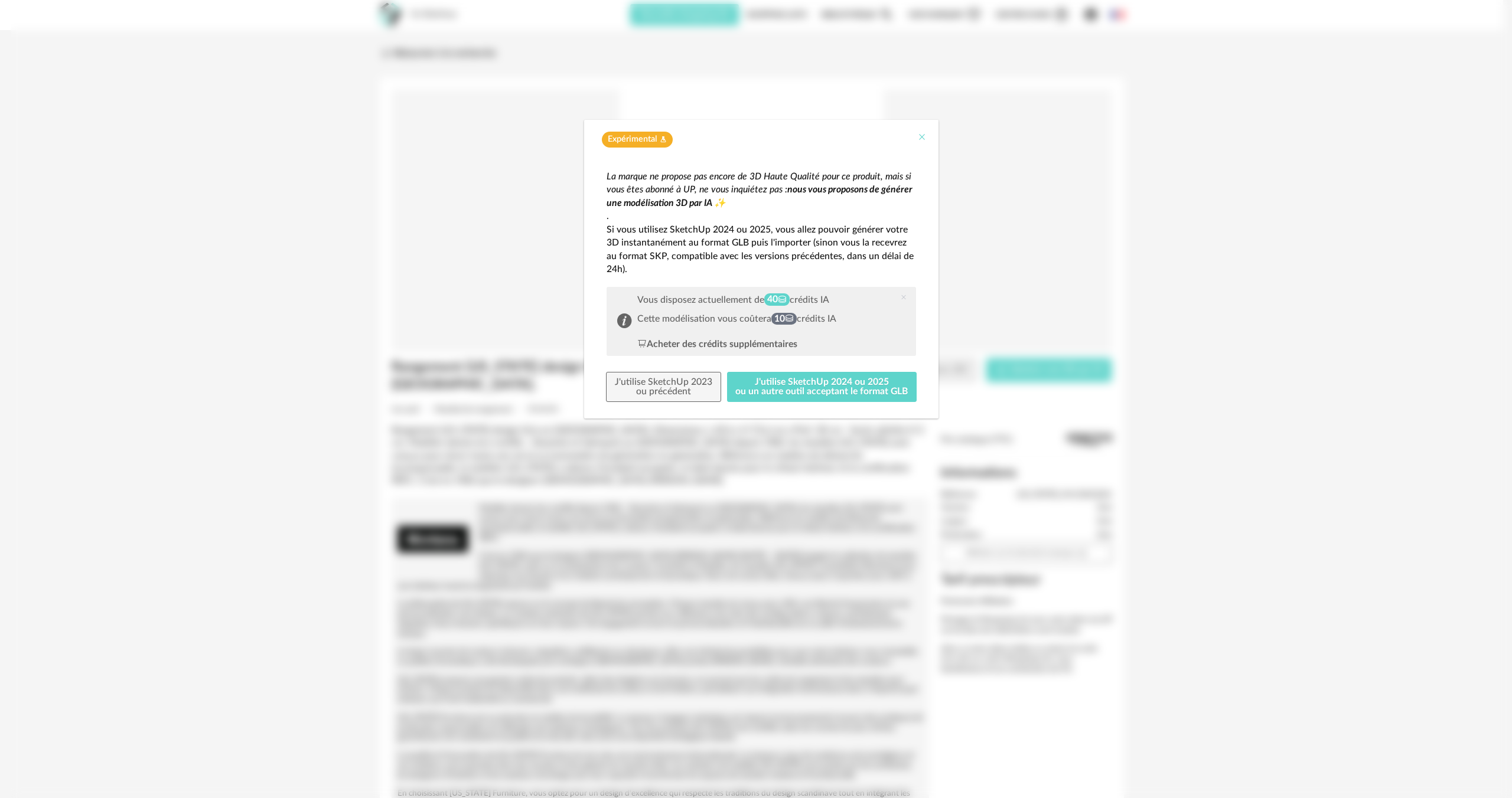
click at [920, 135] on icon "Close" at bounding box center [922, 137] width 9 height 9
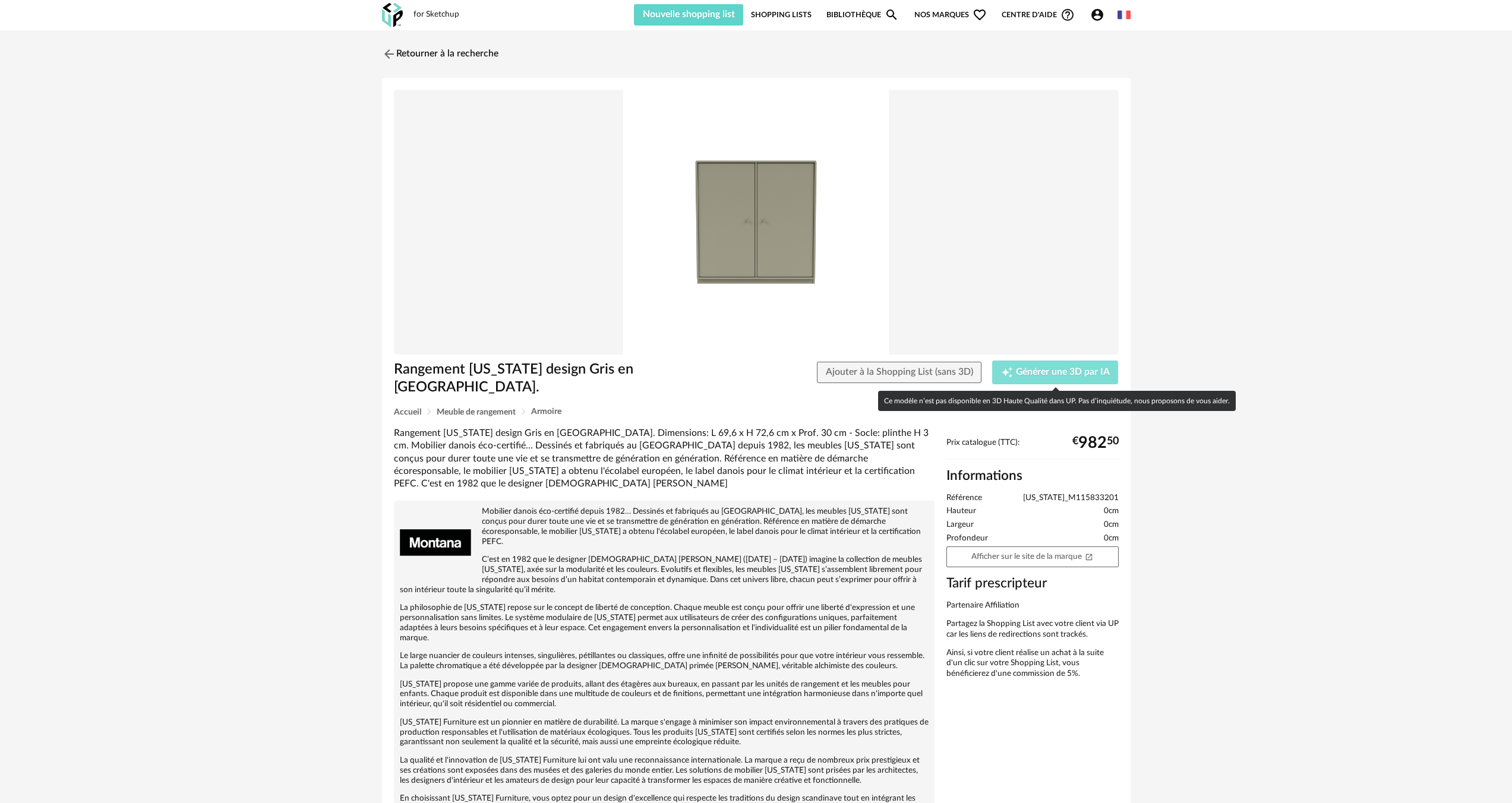
click at [1002, 367] on icon "Creation icon" at bounding box center [1007, 372] width 12 height 12
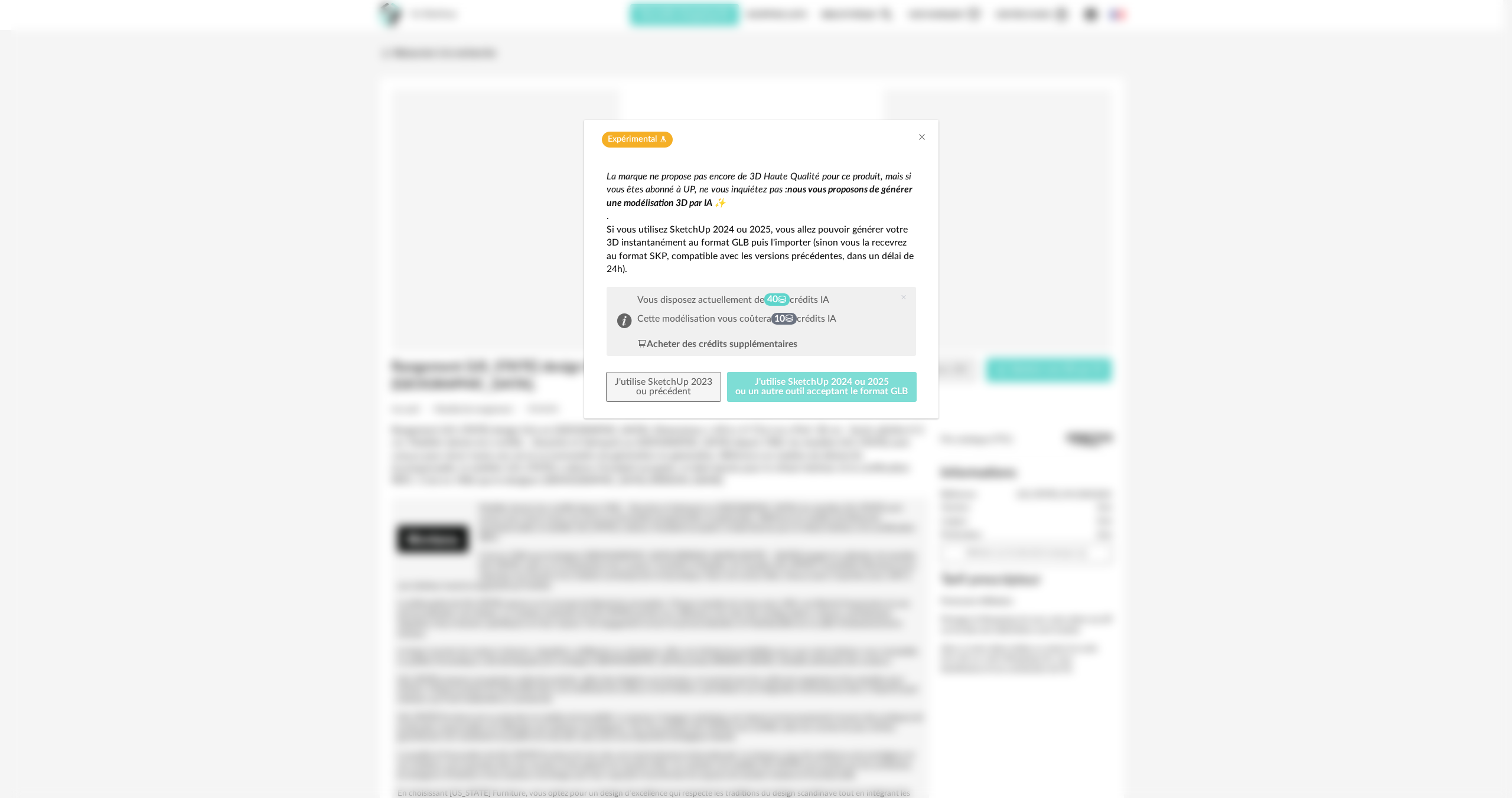
click at [799, 383] on button "J'utilise SketchUp 2024 ou 2025 ou un autre outil acceptant le format GLB" at bounding box center [822, 387] width 190 height 30
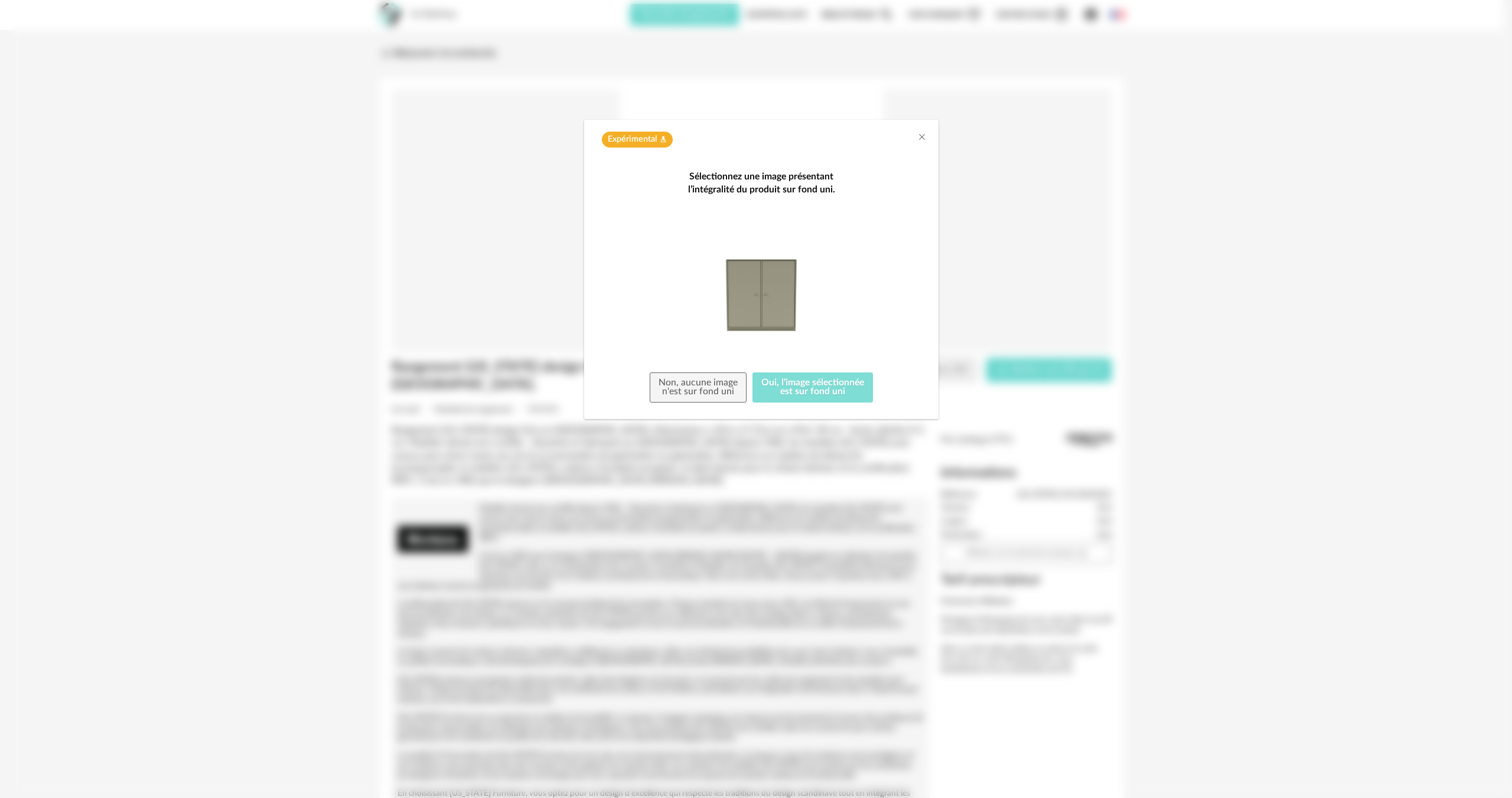
click at [801, 391] on button "Oui, l'image sélectionnée est sur fond uni" at bounding box center [813, 388] width 121 height 30
